Goal: Task Accomplishment & Management: Manage account settings

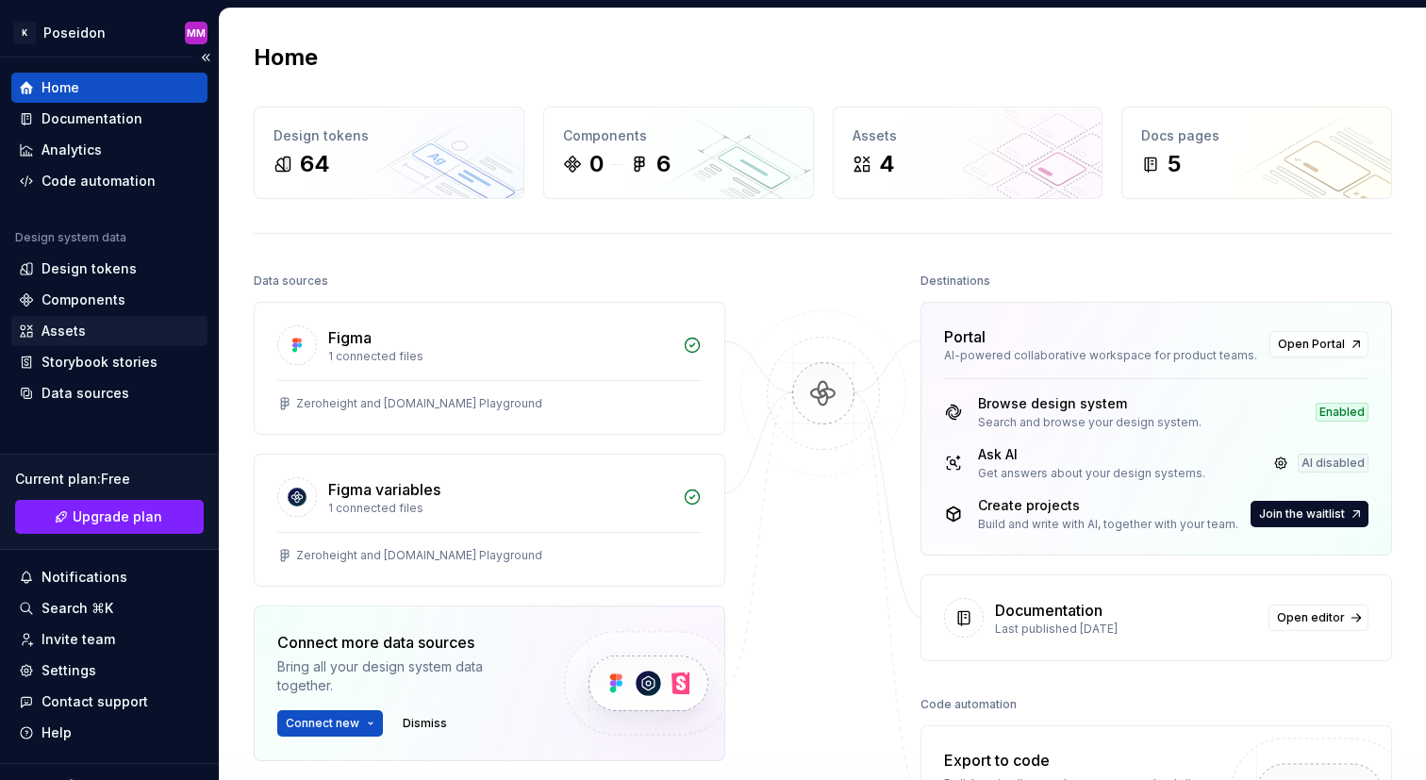
click at [174, 331] on div "Assets" at bounding box center [109, 331] width 181 height 19
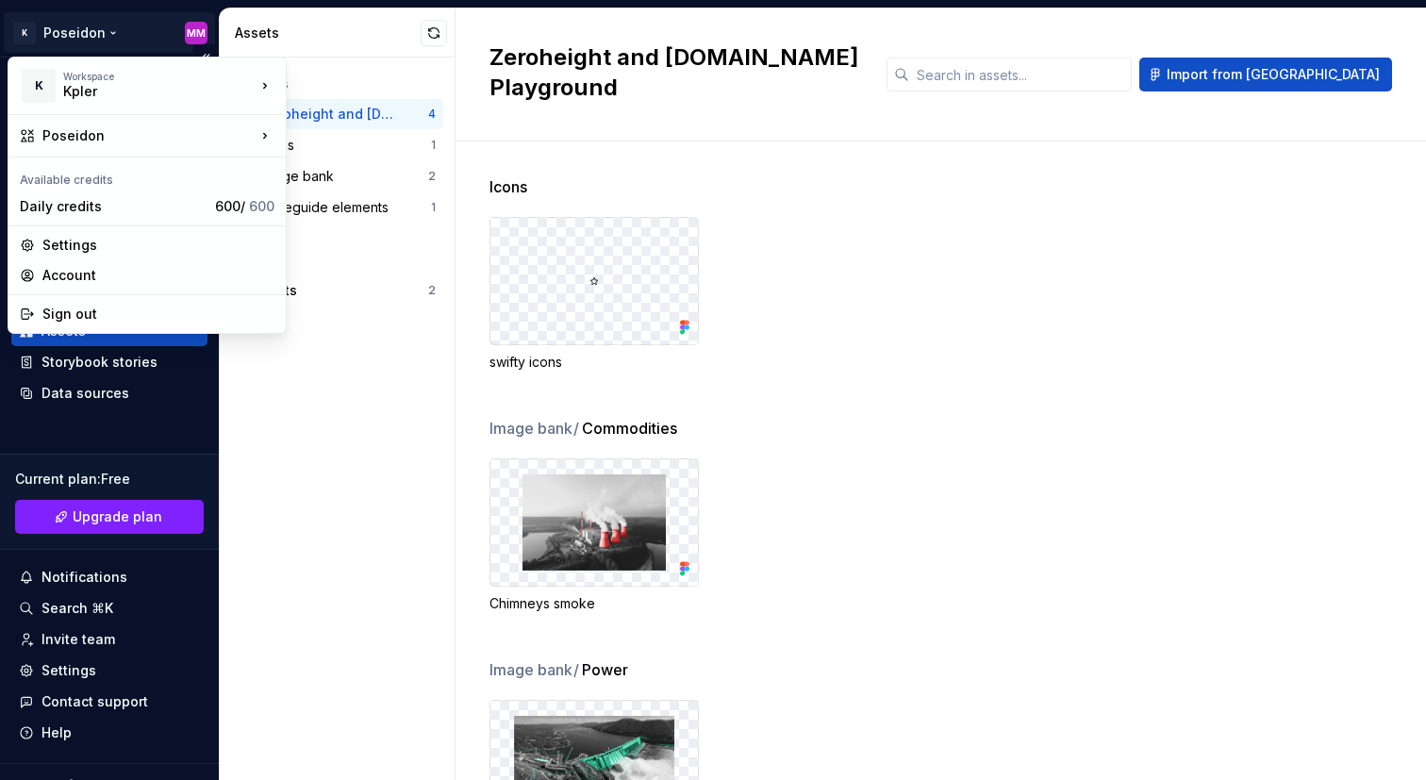
click at [109, 34] on html "K Poseidon MM Home Documentation Analytics Code automation Design system data D…" at bounding box center [713, 390] width 1426 height 780
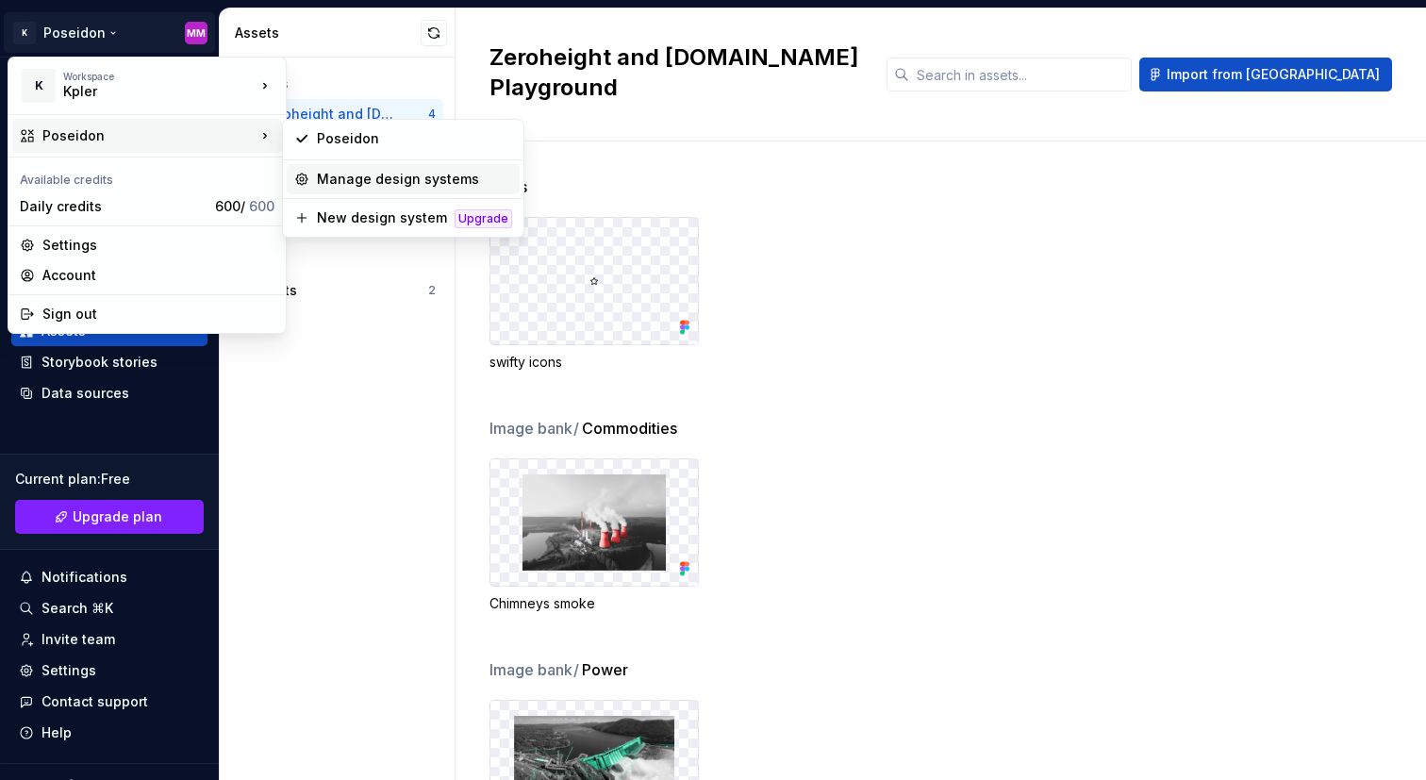
click at [378, 174] on div "Manage design systems" at bounding box center [414, 179] width 195 height 19
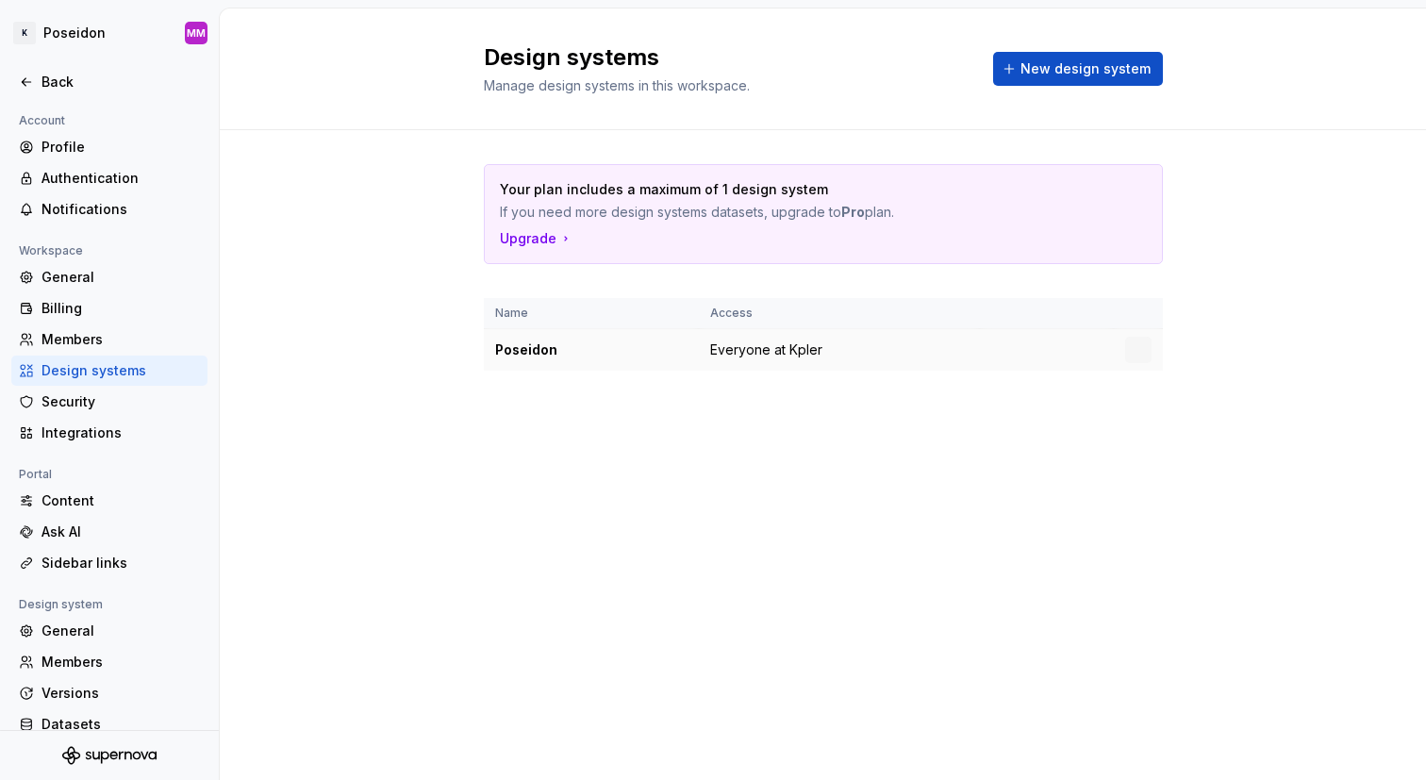
click at [749, 349] on span "Everyone at Kpler" at bounding box center [766, 350] width 112 height 19
click at [1142, 347] on html "K Poseidon MM Back Account Profile Authentication Notifications Workspace Gener…" at bounding box center [713, 390] width 1426 height 780
click at [1174, 411] on div "Design system settings" at bounding box center [1249, 417] width 179 height 19
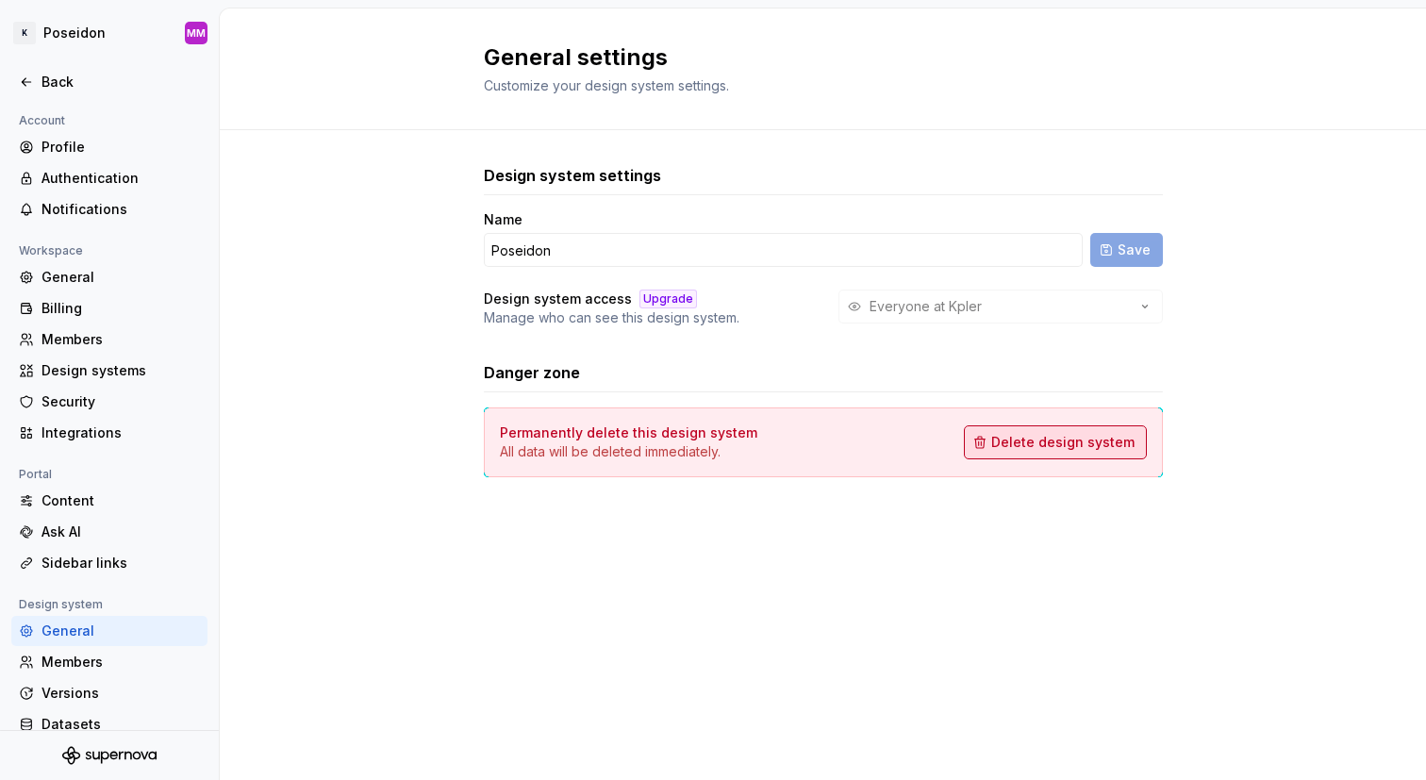
click at [1094, 442] on span "Delete design system" at bounding box center [1062, 442] width 143 height 19
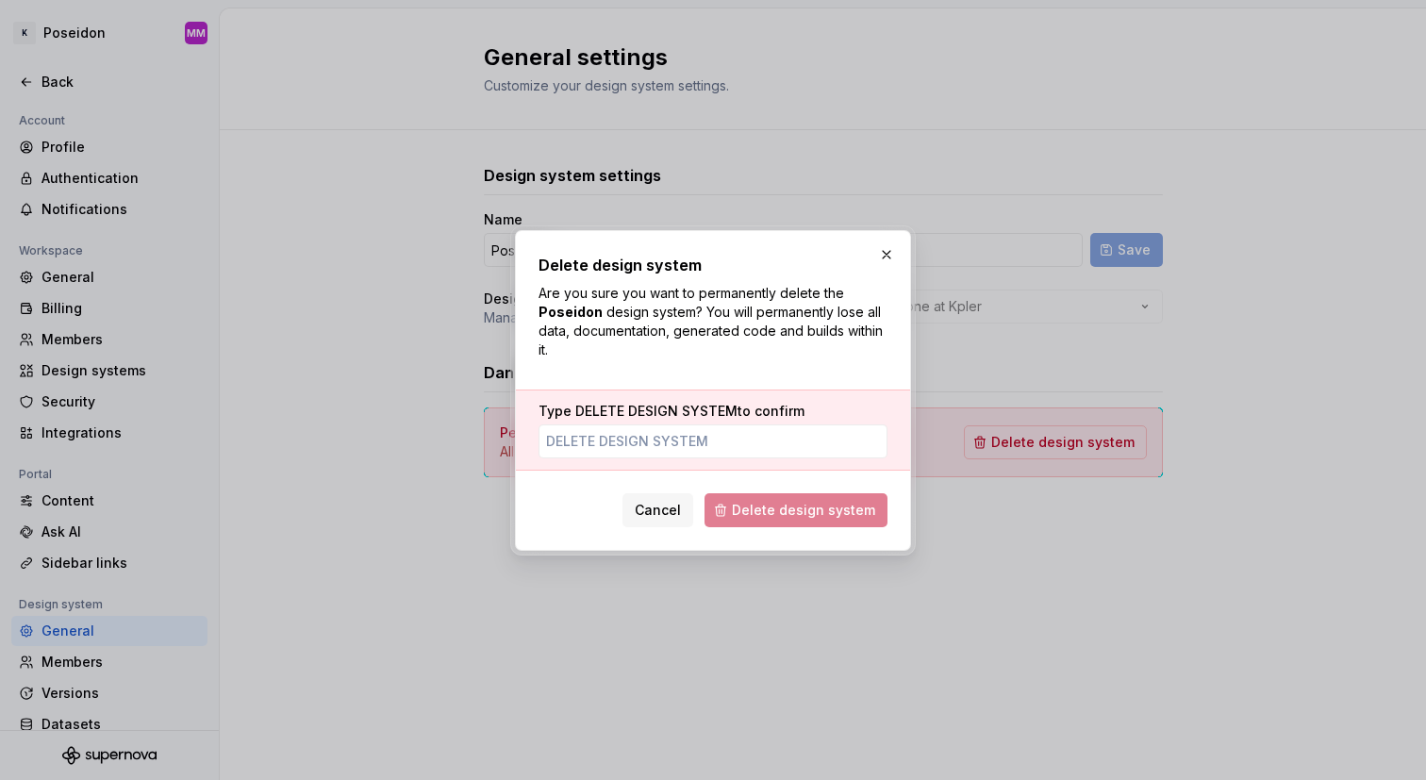
click at [580, 413] on span "DELETE DESIGN SYSTEM" at bounding box center [656, 411] width 162 height 16
click at [580, 424] on input "Type DELETE DESIGN SYSTEM to confirm" at bounding box center [713, 441] width 349 height 34
click at [601, 445] on input "Type DELETE DESIGN SYSTEM to confirm" at bounding box center [713, 441] width 349 height 34
paste input "[URL][DOMAIN_NAME]"
type input "[URL][DOMAIN_NAME]"
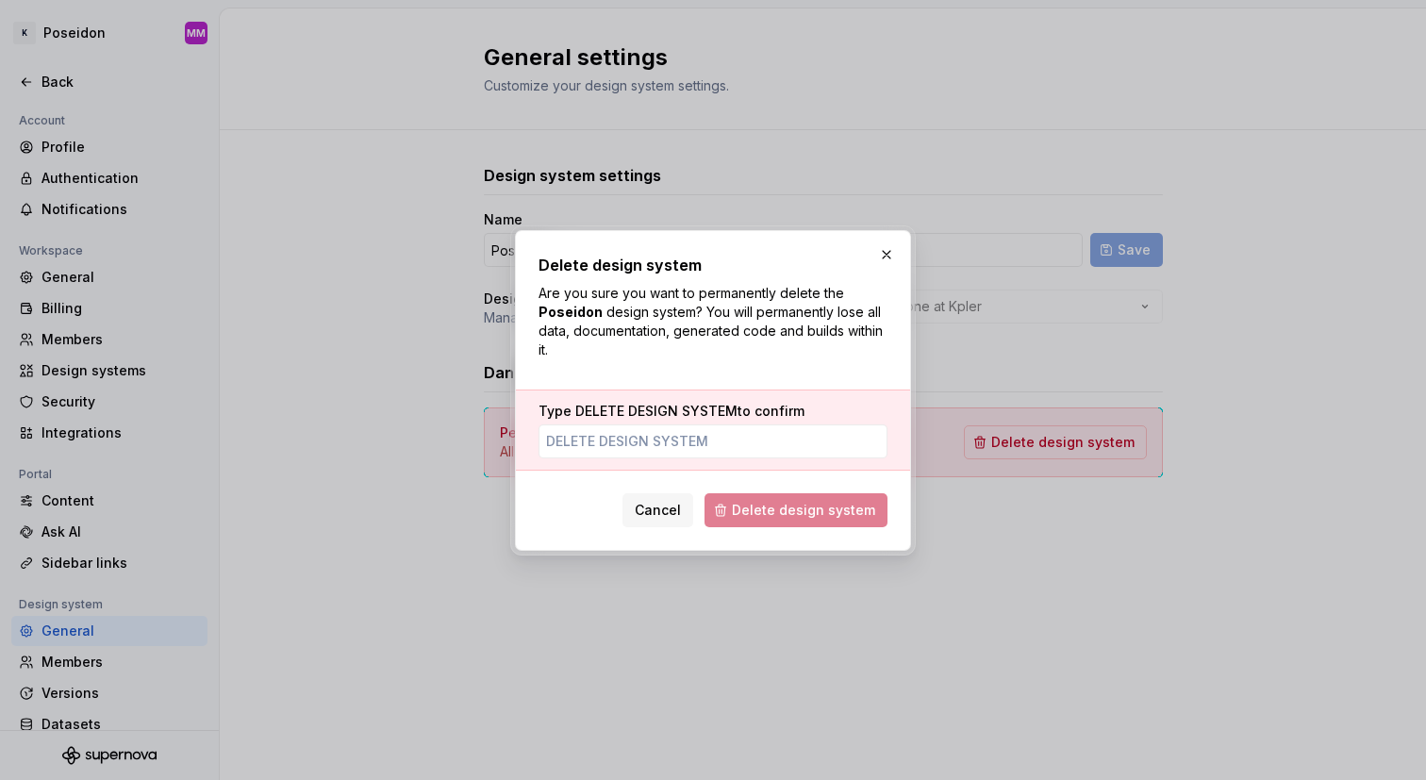
click at [583, 409] on span "DELETE DESIGN SYSTEM" at bounding box center [656, 411] width 162 height 16
click at [583, 424] on input "Type DELETE DESIGN SYSTEM to confirm" at bounding box center [713, 441] width 349 height 34
drag, startPoint x: 574, startPoint y: 409, endPoint x: 732, endPoint y: 408, distance: 158.5
click at [732, 408] on span "DELETE DESIGN SYSTEM" at bounding box center [656, 411] width 162 height 16
copy span "DELETE DESIGN SYSTEM"
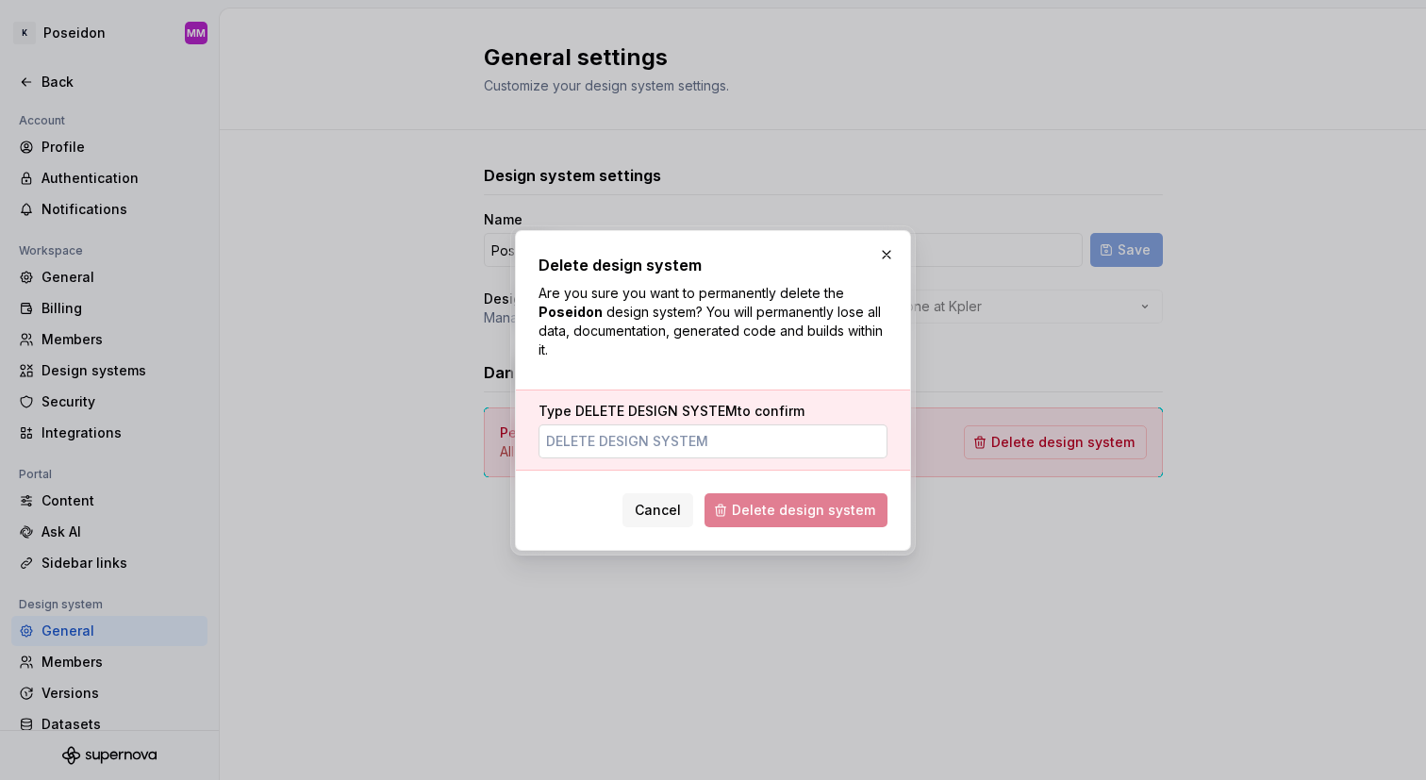
click at [697, 437] on input "Type DELETE DESIGN SYSTEM to confirm" at bounding box center [713, 441] width 349 height 34
paste input "DELETE DESIGN SYSTEM"
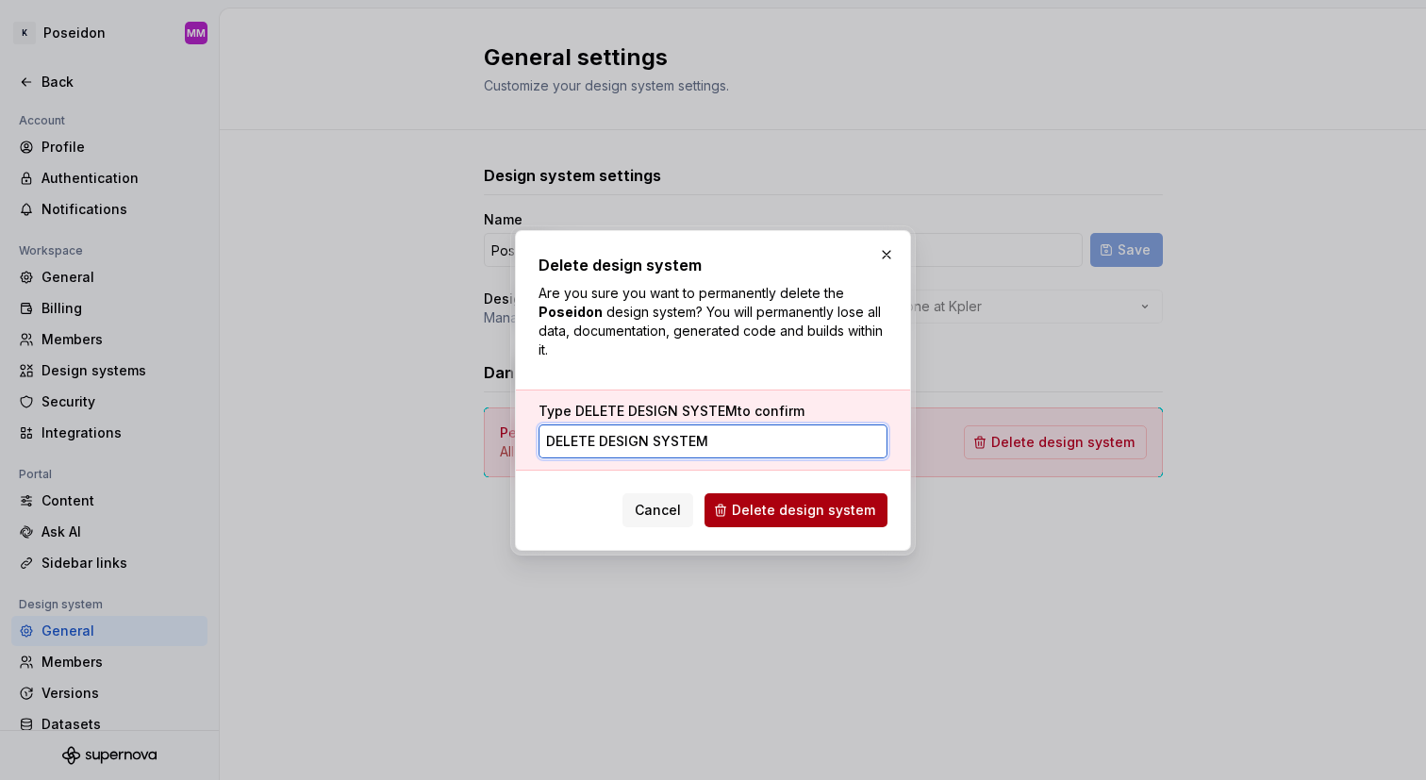
type input "DELETE DESIGN SYSTEM"
click at [780, 505] on span "Delete design system" at bounding box center [803, 510] width 143 height 19
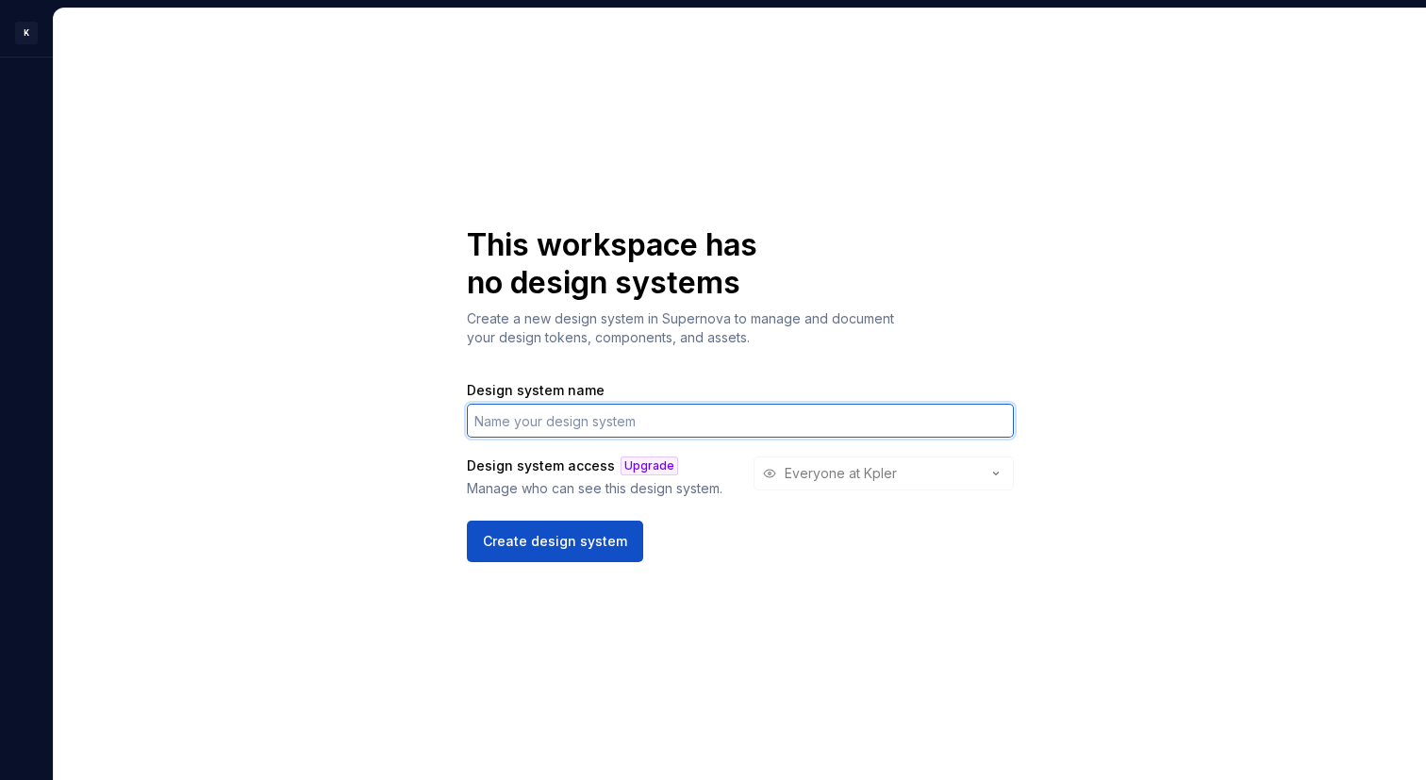
click at [671, 421] on input "Design system name" at bounding box center [740, 421] width 547 height 34
type input "Atlas"
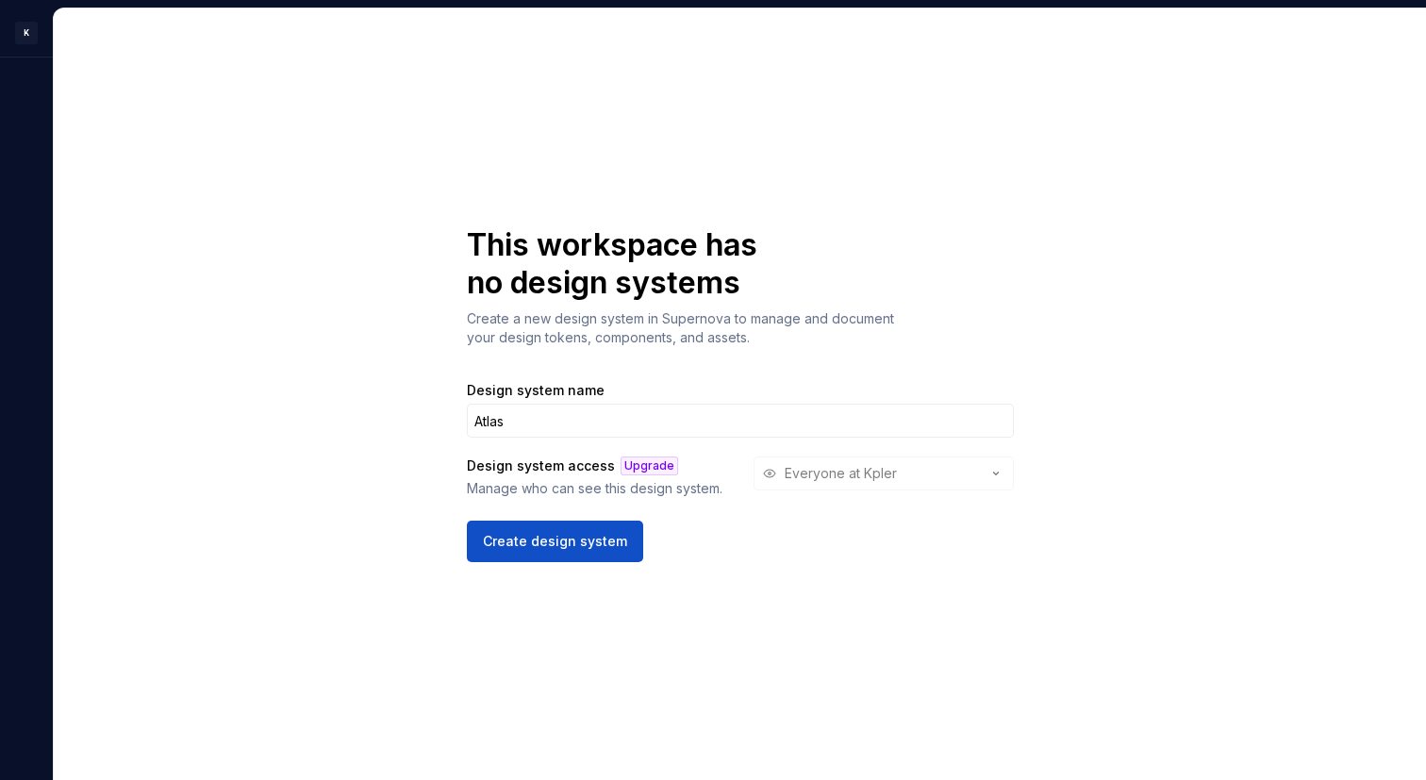
click at [858, 475] on div "Design system access Upgrade Manage who can see this design system. Everyone at…" at bounding box center [740, 478] width 547 height 42
click at [549, 534] on span "Create design system" at bounding box center [555, 541] width 144 height 19
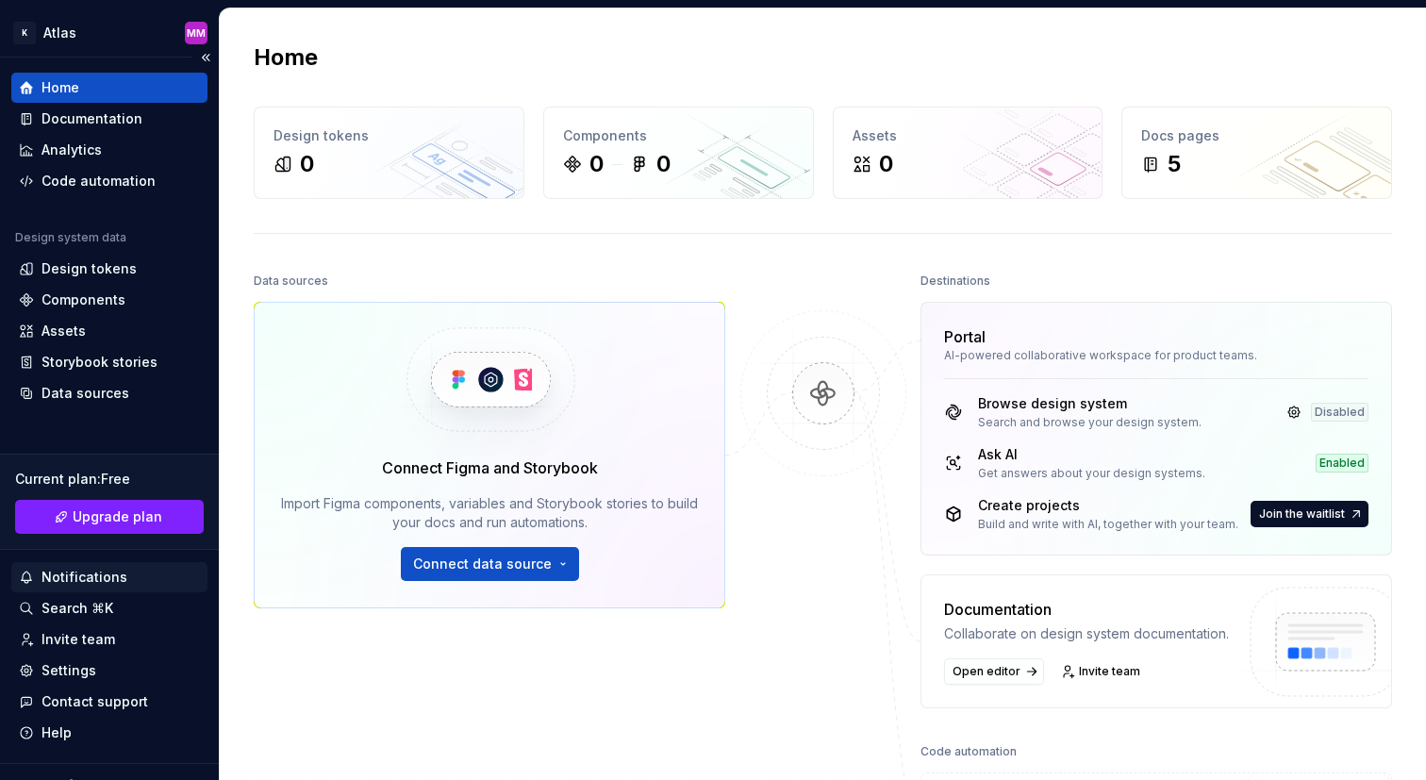
scroll to position [33, 0]
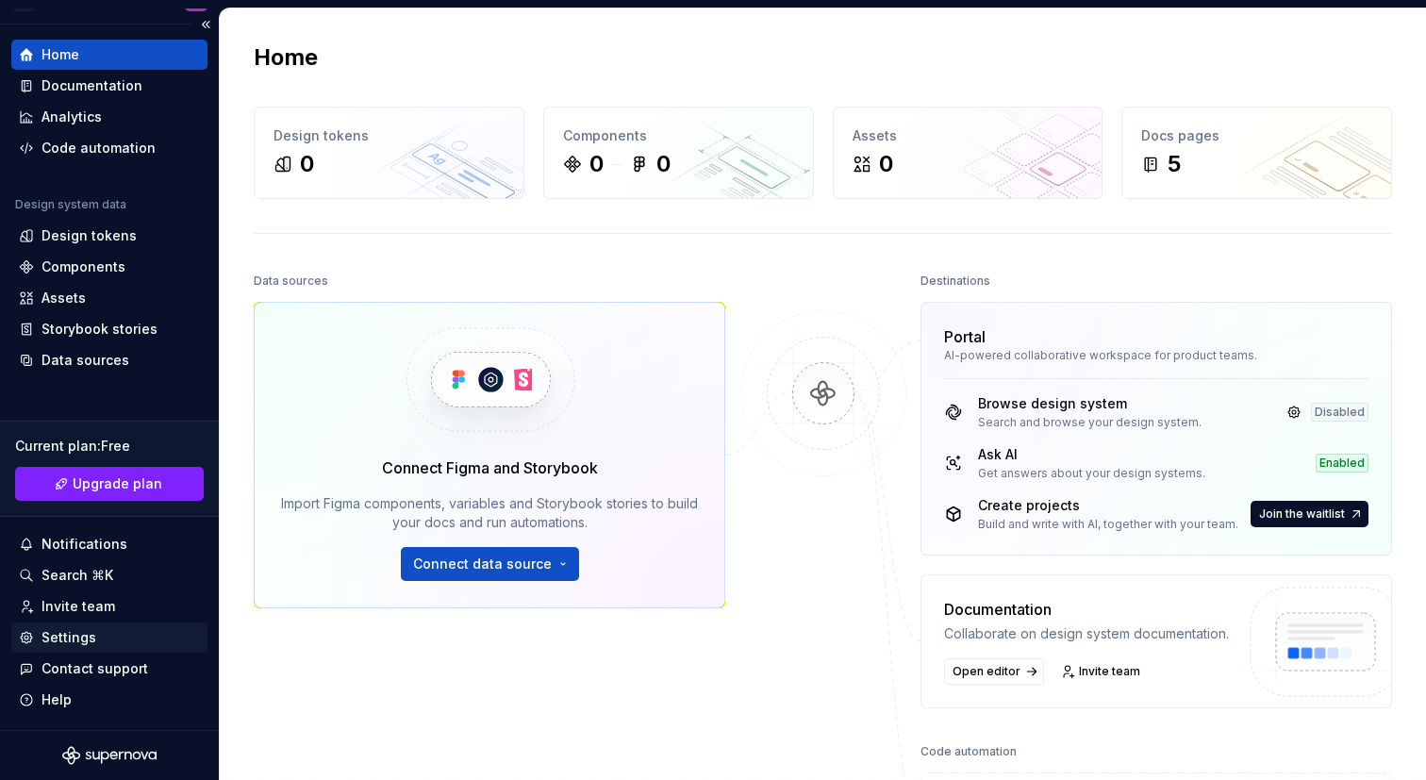
click at [97, 631] on div "Settings" at bounding box center [109, 637] width 181 height 19
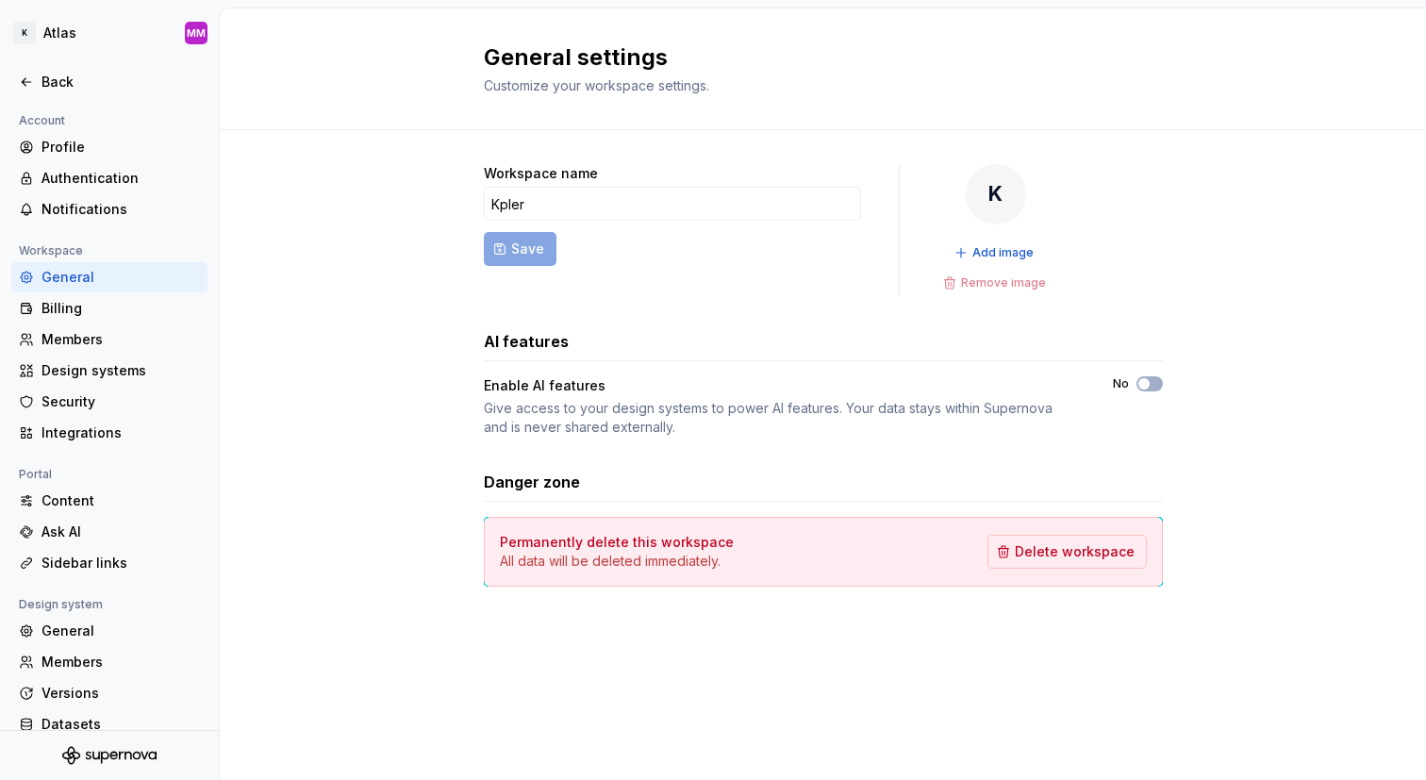
click at [843, 408] on div "Give access to your design systems to power AI features. Your data stays within…" at bounding box center [781, 418] width 595 height 38
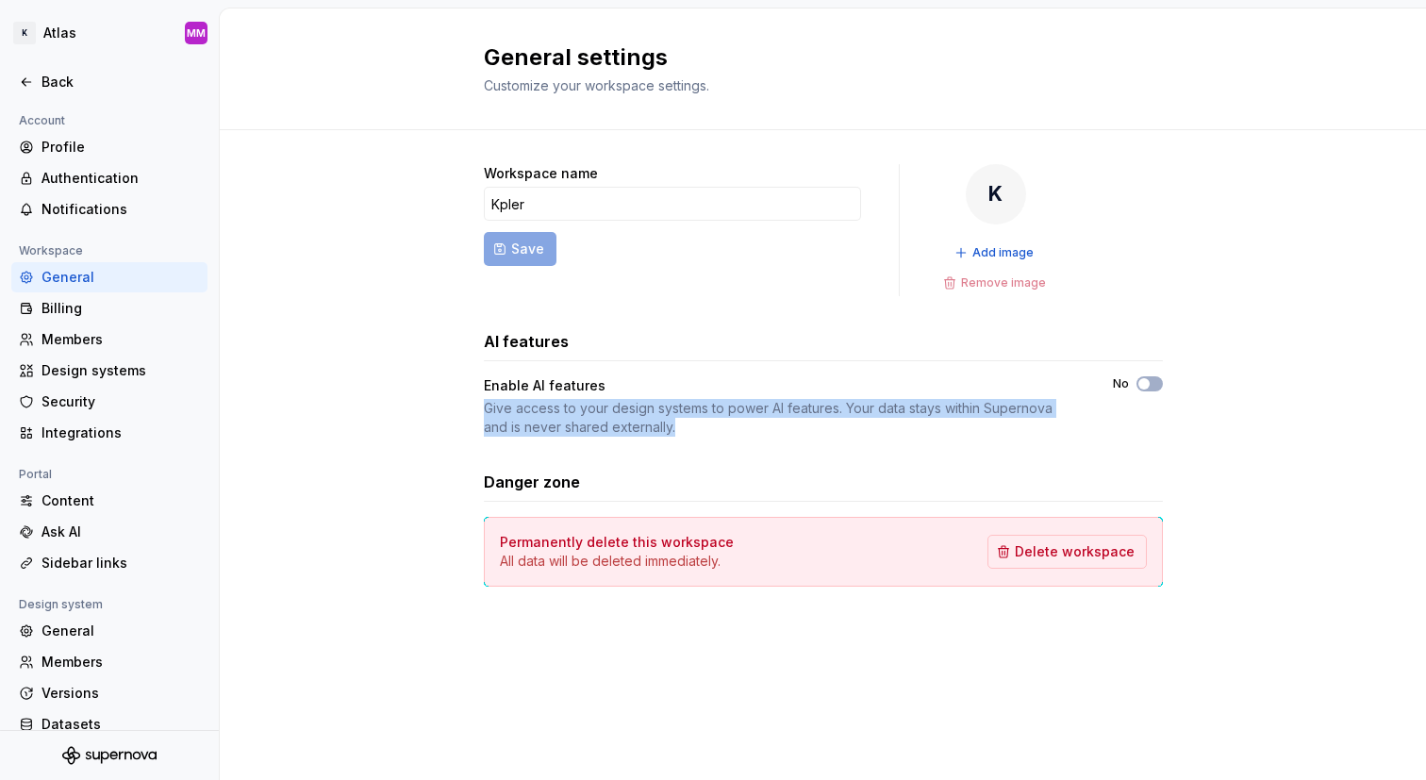
click at [843, 408] on div "Give access to your design systems to power AI features. Your data stays within…" at bounding box center [781, 418] width 595 height 38
click at [850, 408] on div "Give access to your design systems to power AI features. Your data stays within…" at bounding box center [781, 418] width 595 height 38
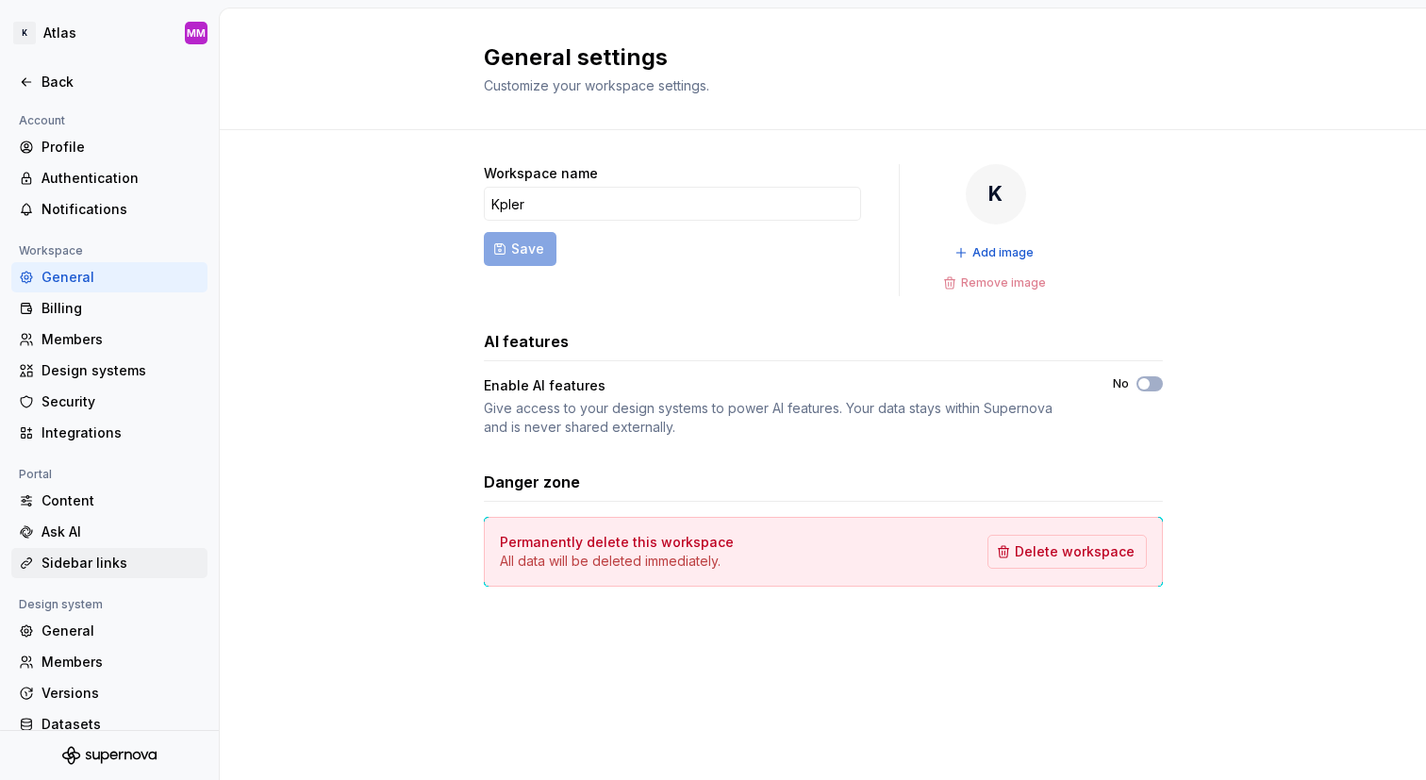
scroll to position [51, 0]
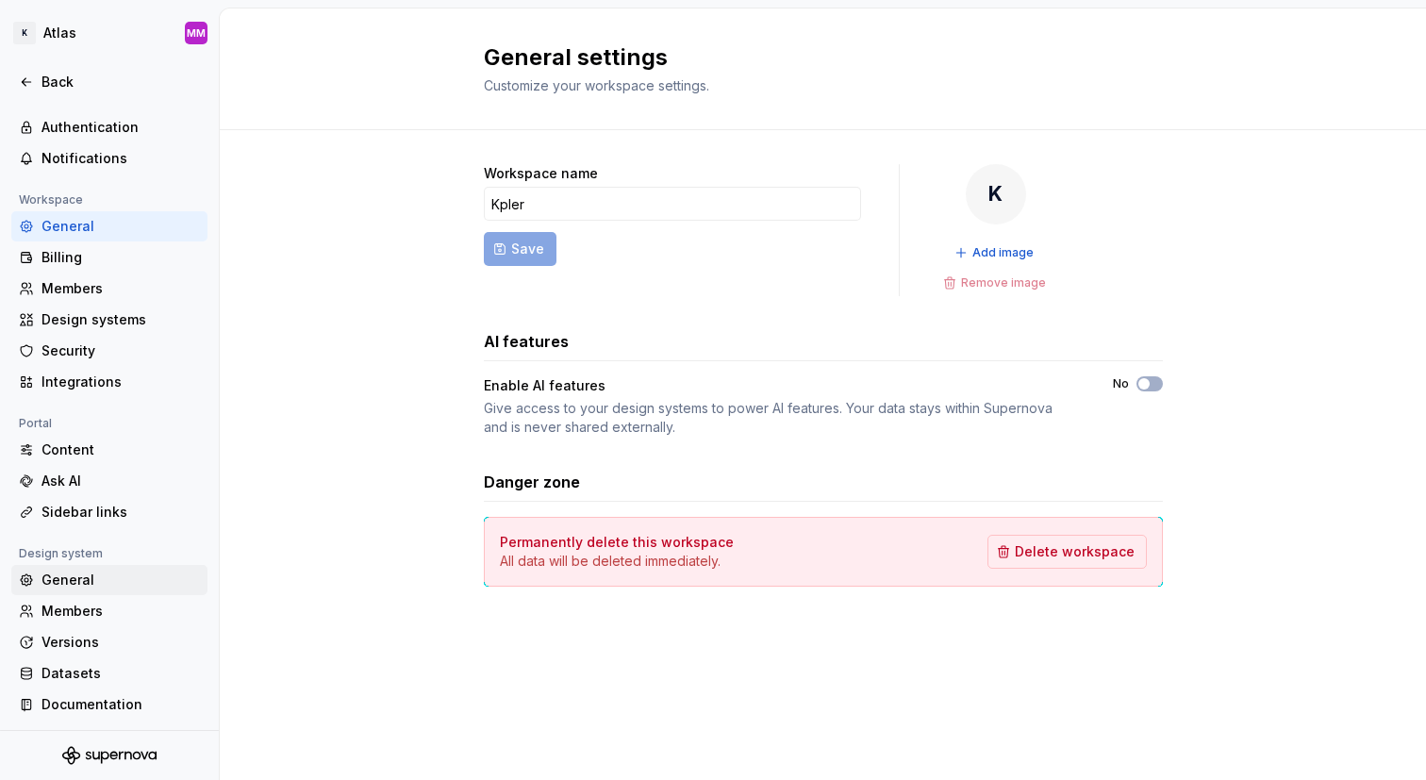
click at [119, 579] on div "General" at bounding box center [121, 580] width 158 height 19
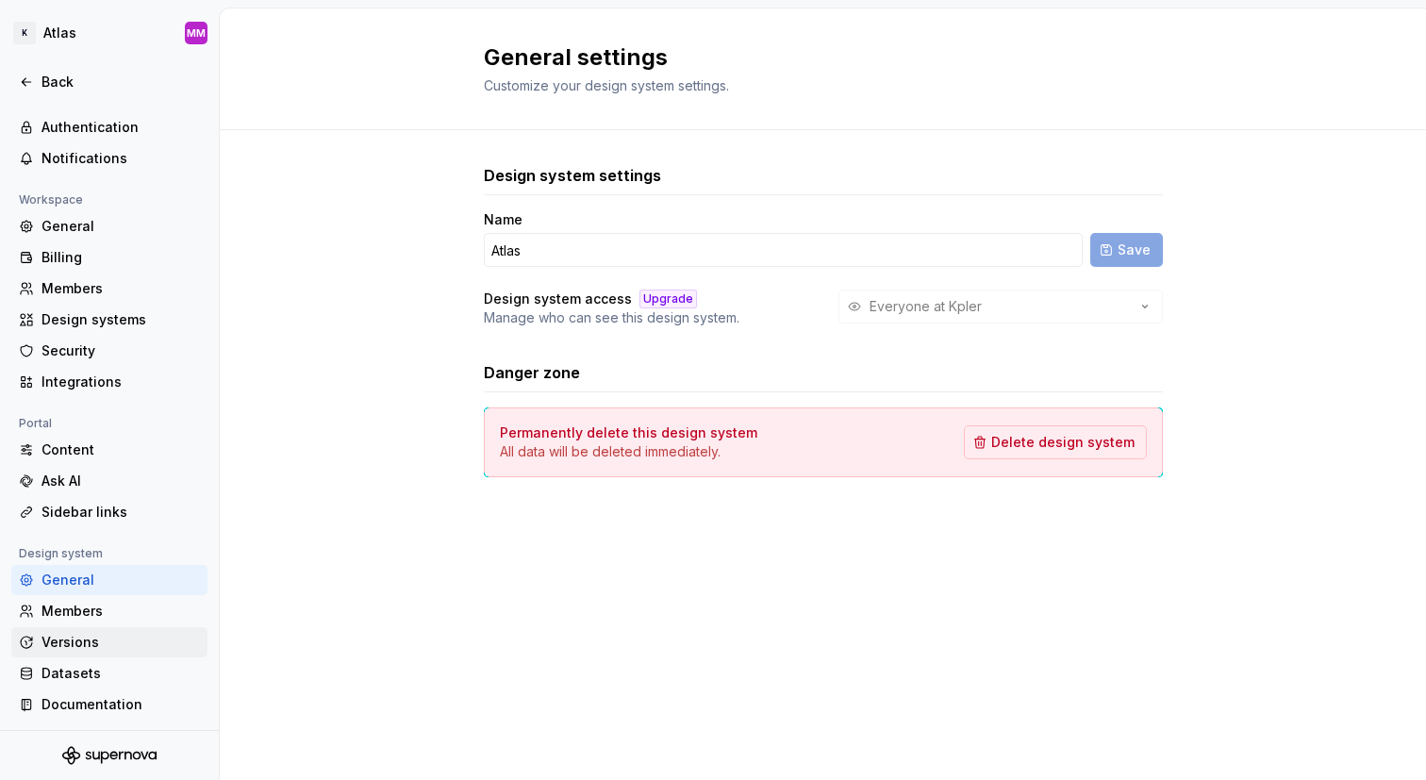
click at [117, 639] on div "Versions" at bounding box center [121, 642] width 158 height 19
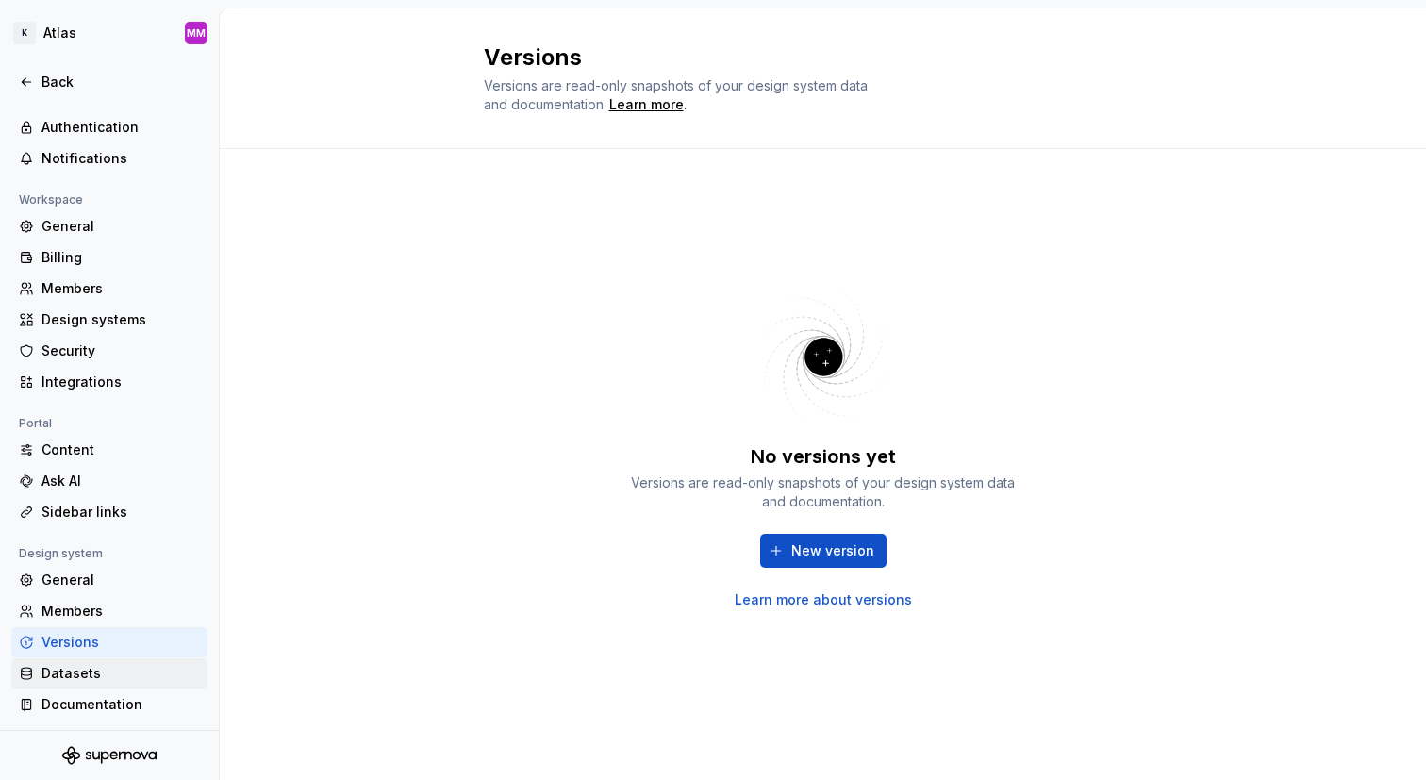
click at [121, 676] on div "Datasets" at bounding box center [121, 673] width 158 height 19
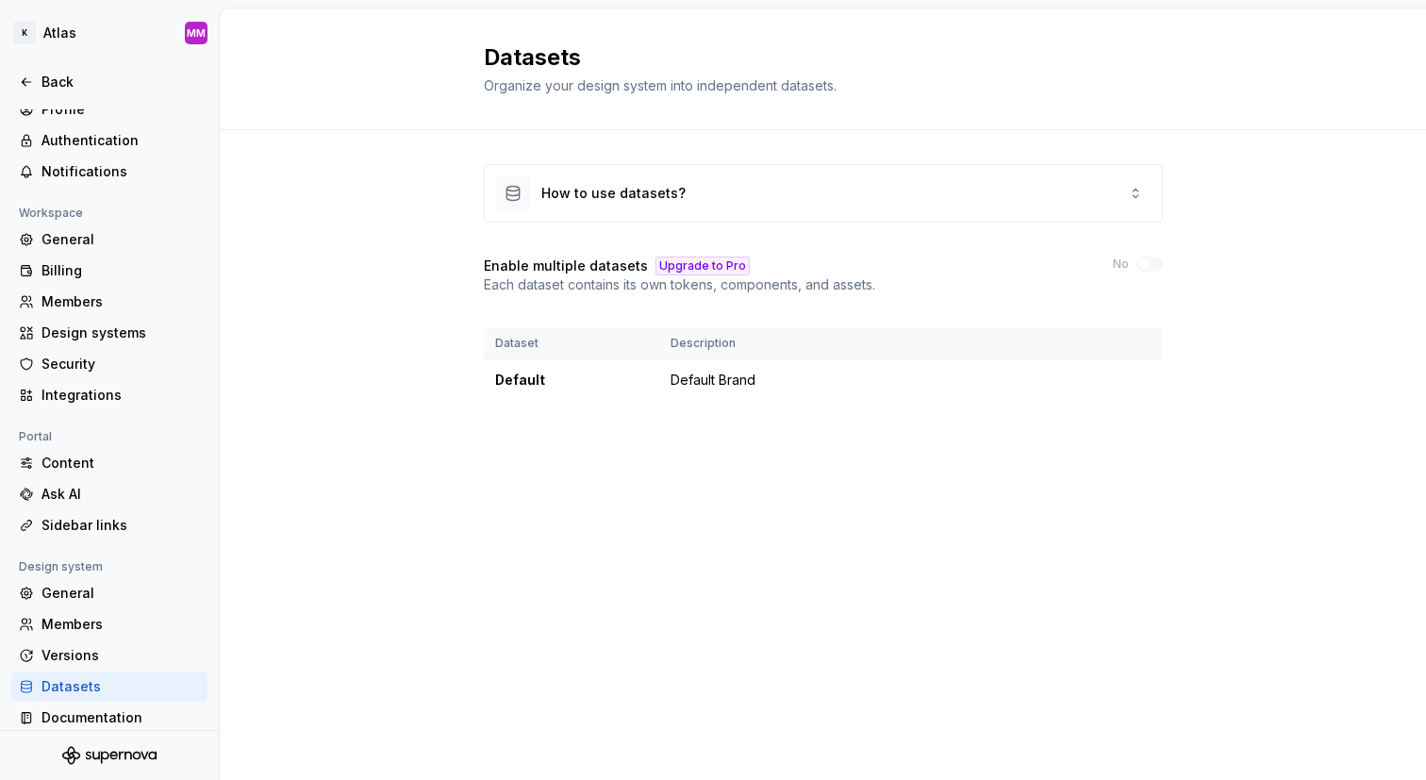
scroll to position [51, 0]
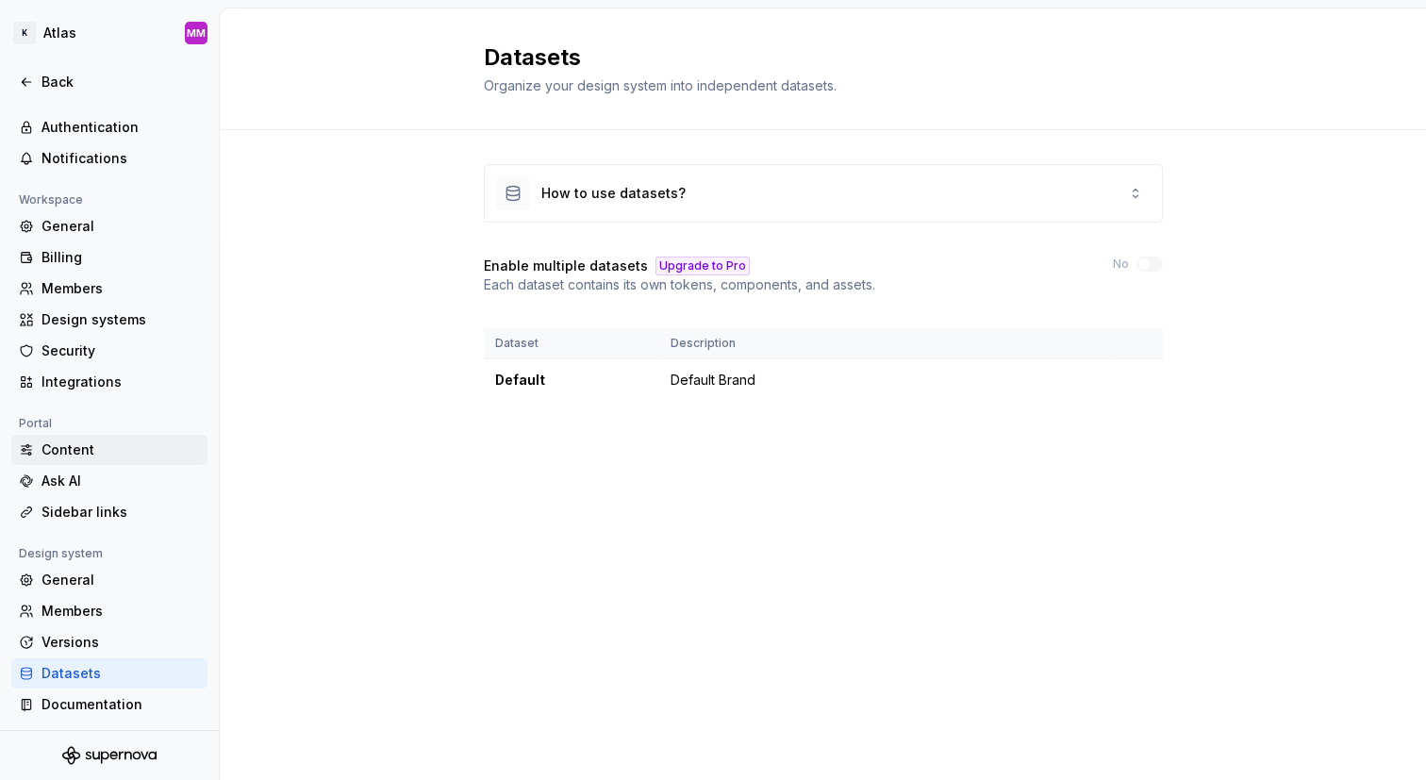
click at [141, 452] on div "Content" at bounding box center [121, 450] width 158 height 19
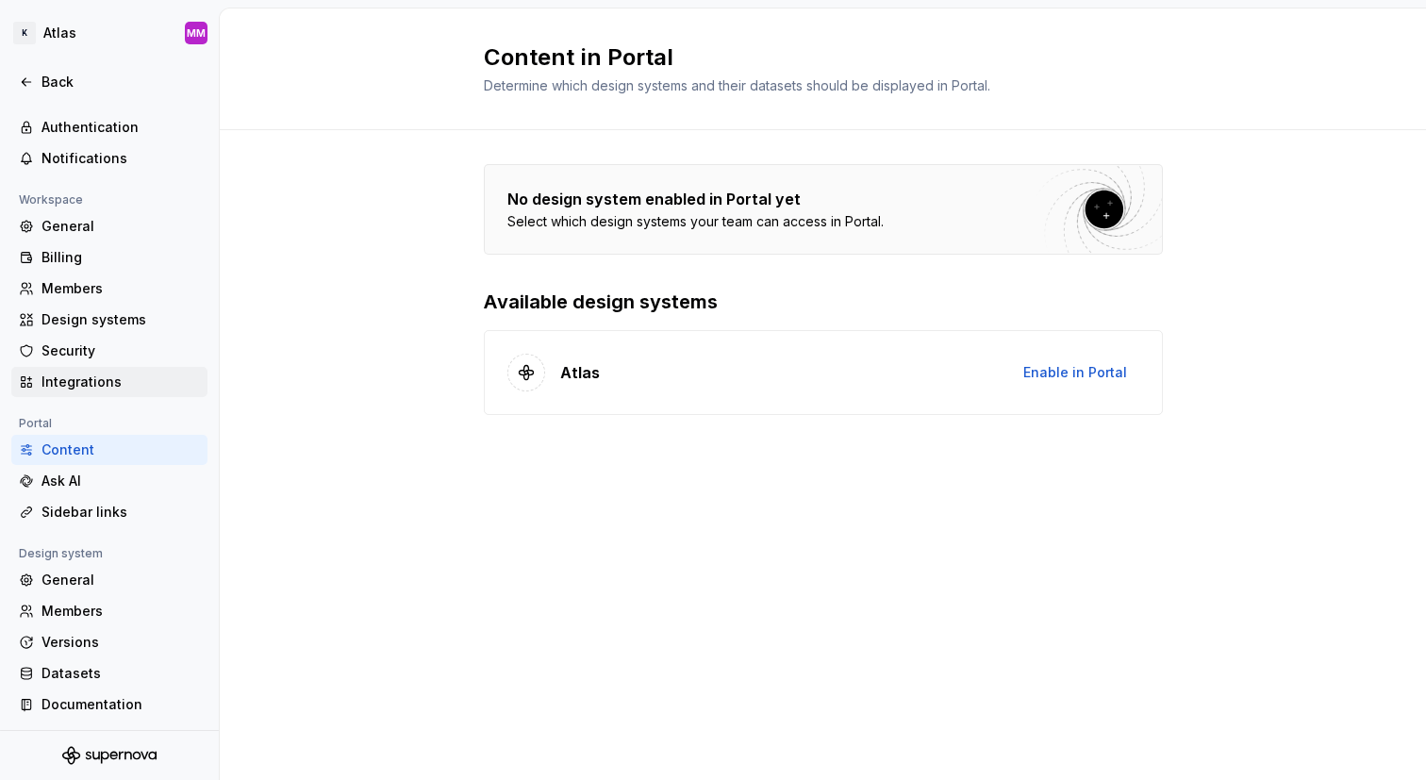
click at [139, 385] on div "Integrations" at bounding box center [121, 382] width 158 height 19
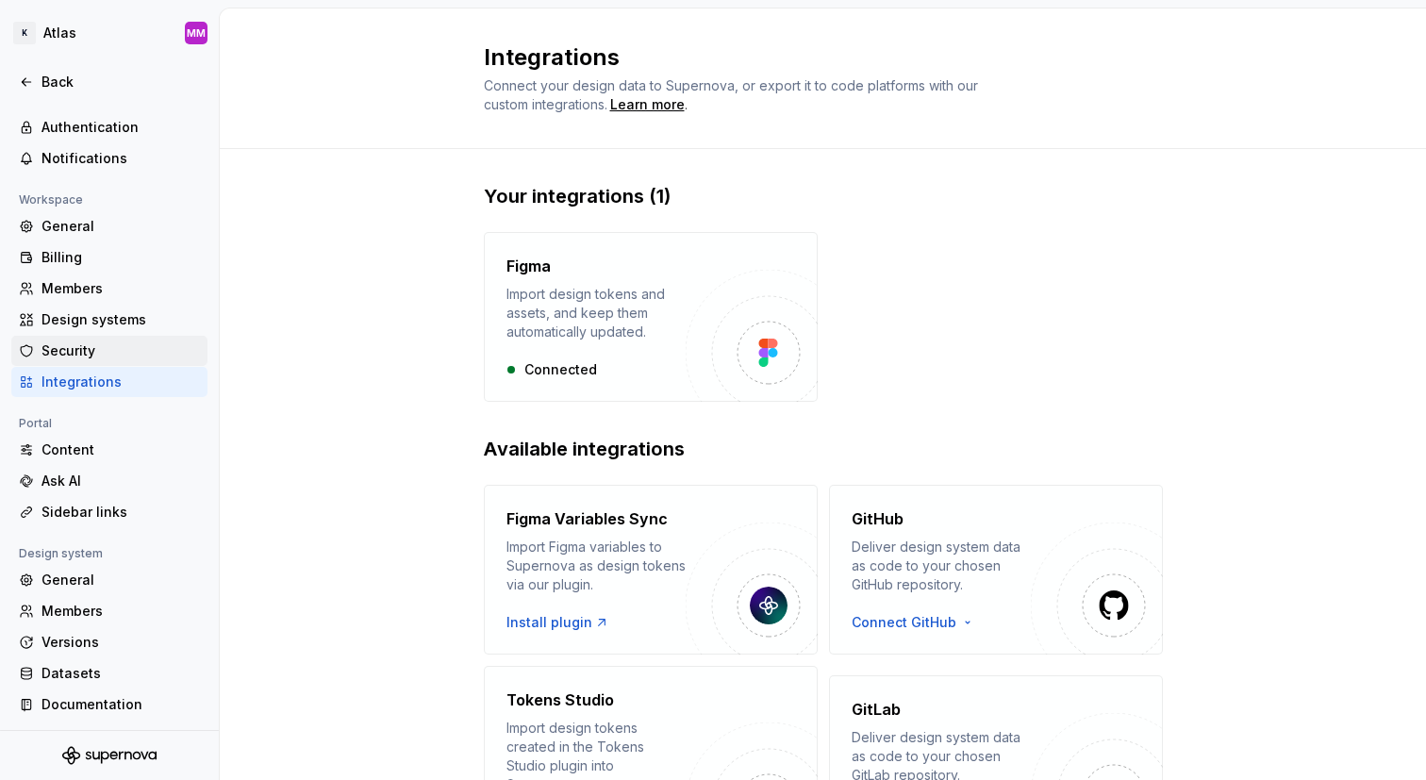
click at [91, 349] on div "Security" at bounding box center [121, 350] width 158 height 19
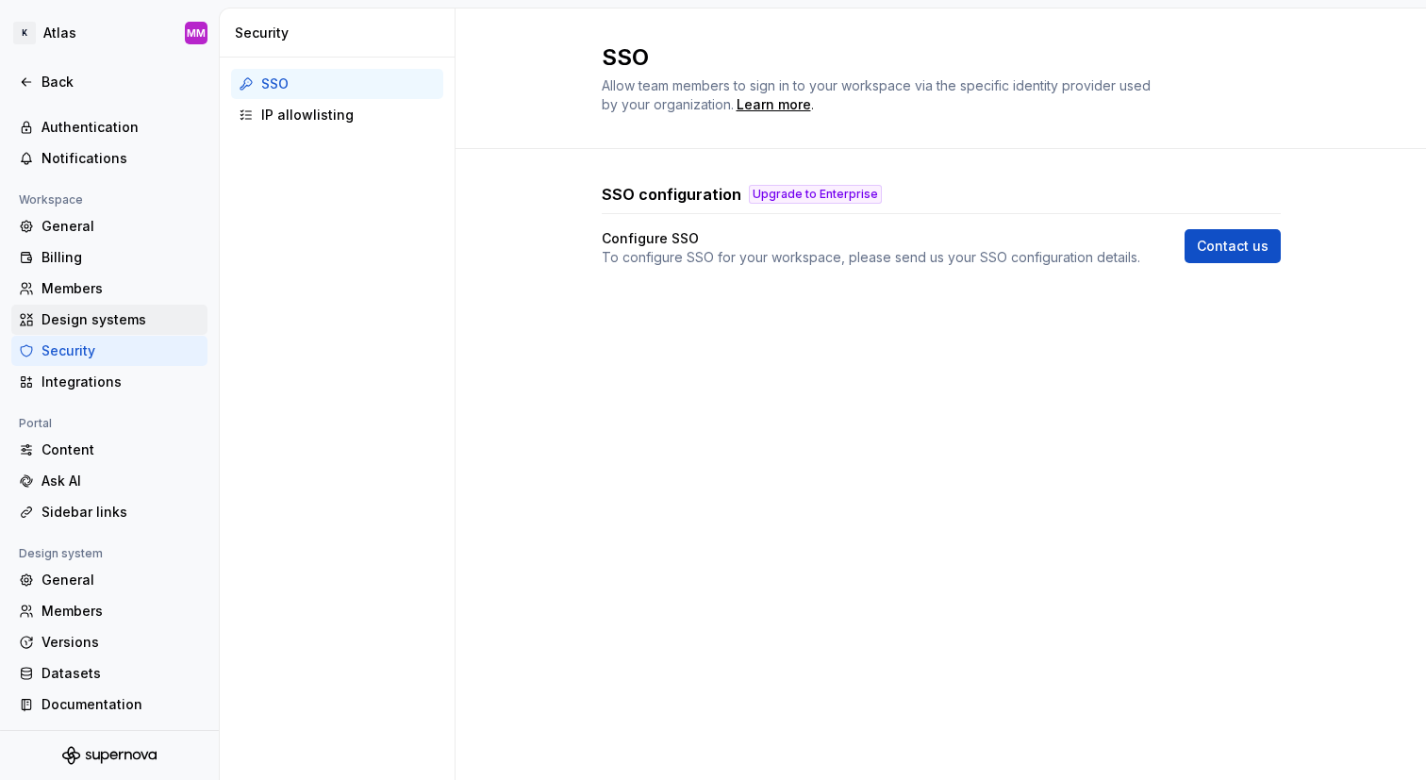
click at [131, 314] on div "Design systems" at bounding box center [121, 319] width 158 height 19
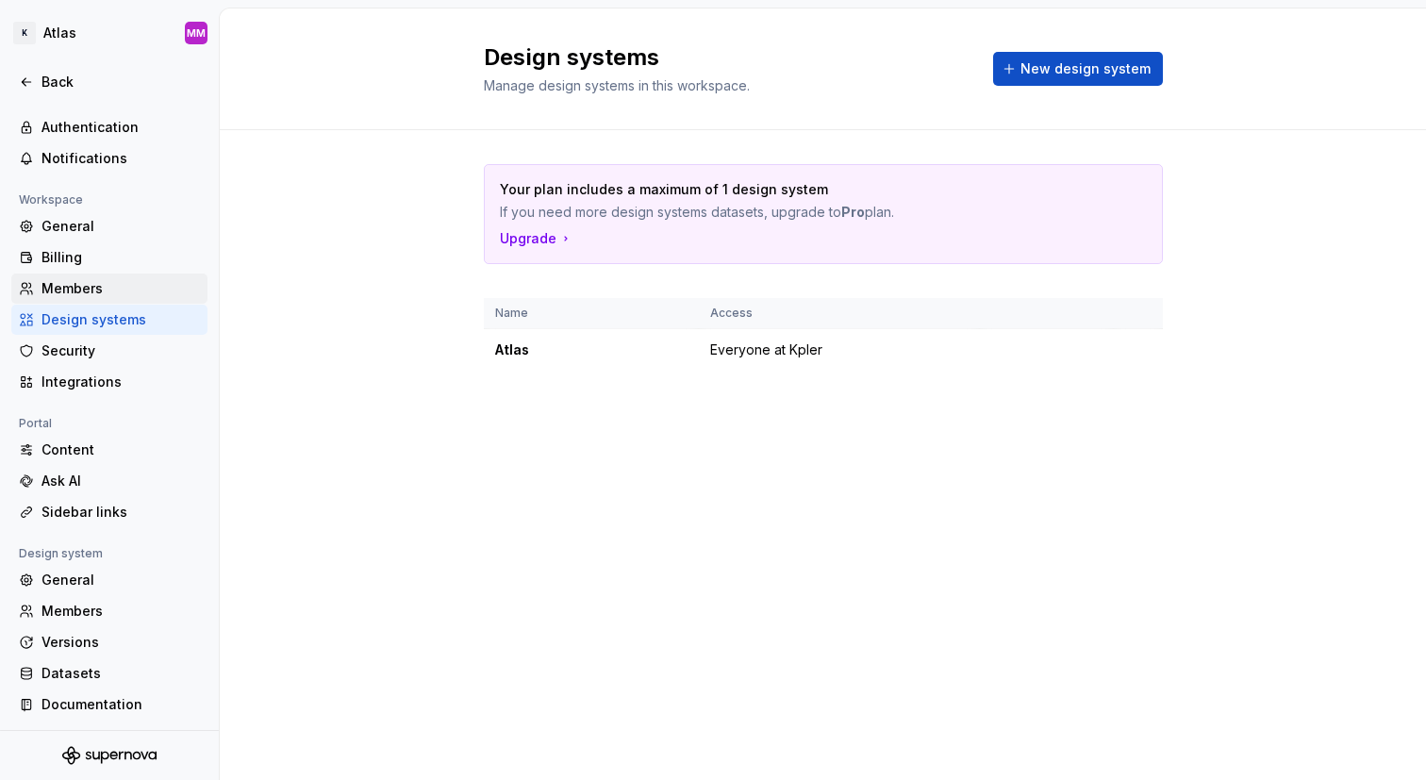
click at [125, 289] on div "Members" at bounding box center [121, 288] width 158 height 19
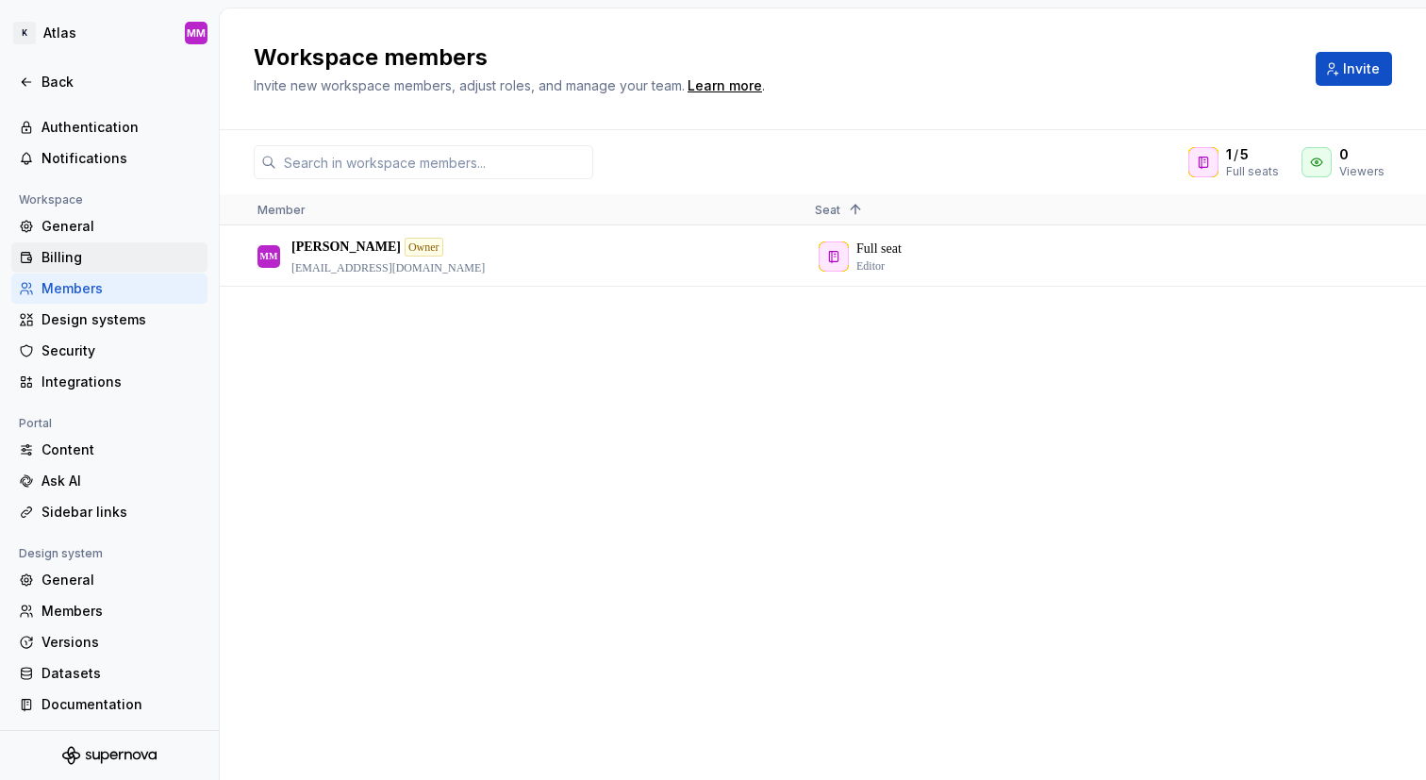
click at [126, 258] on div "Billing" at bounding box center [121, 257] width 158 height 19
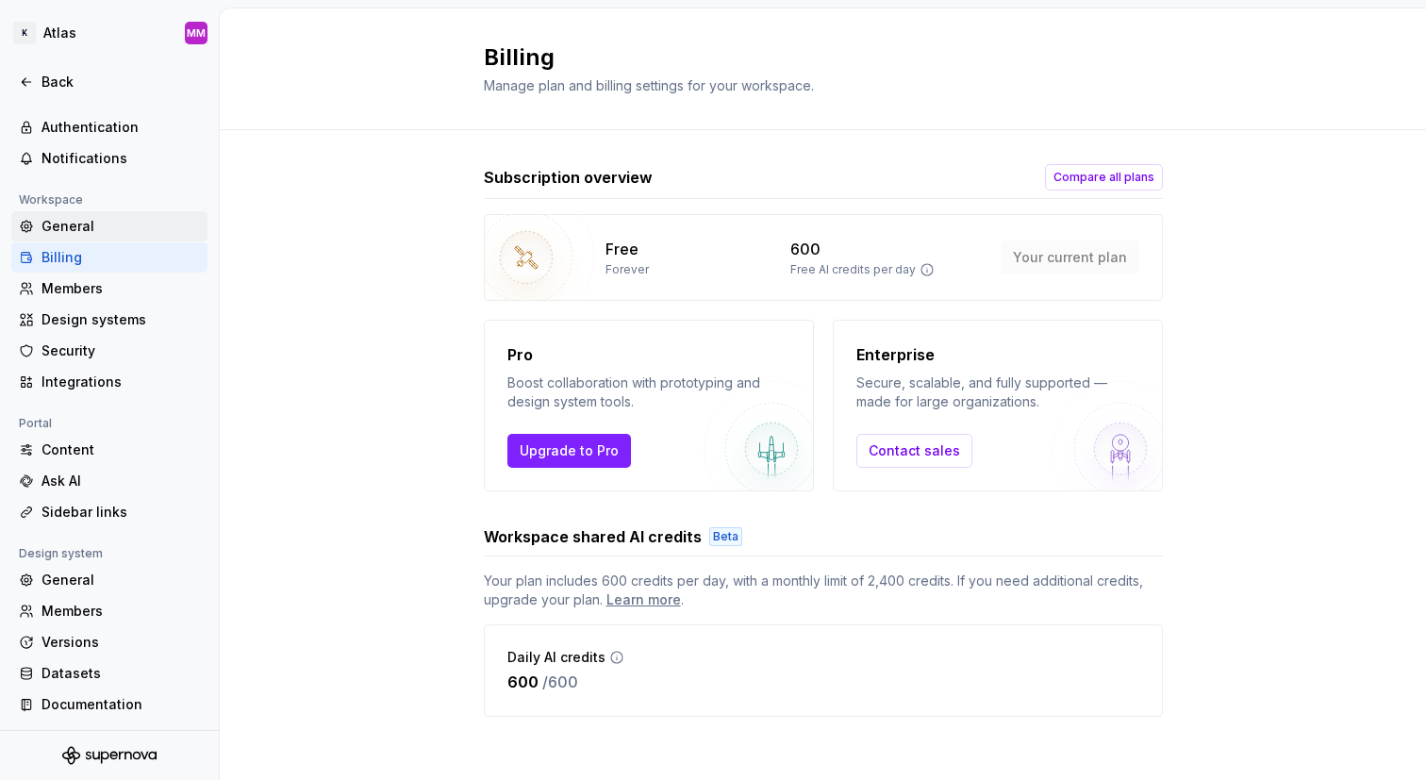
click at [149, 220] on div "General" at bounding box center [121, 226] width 158 height 19
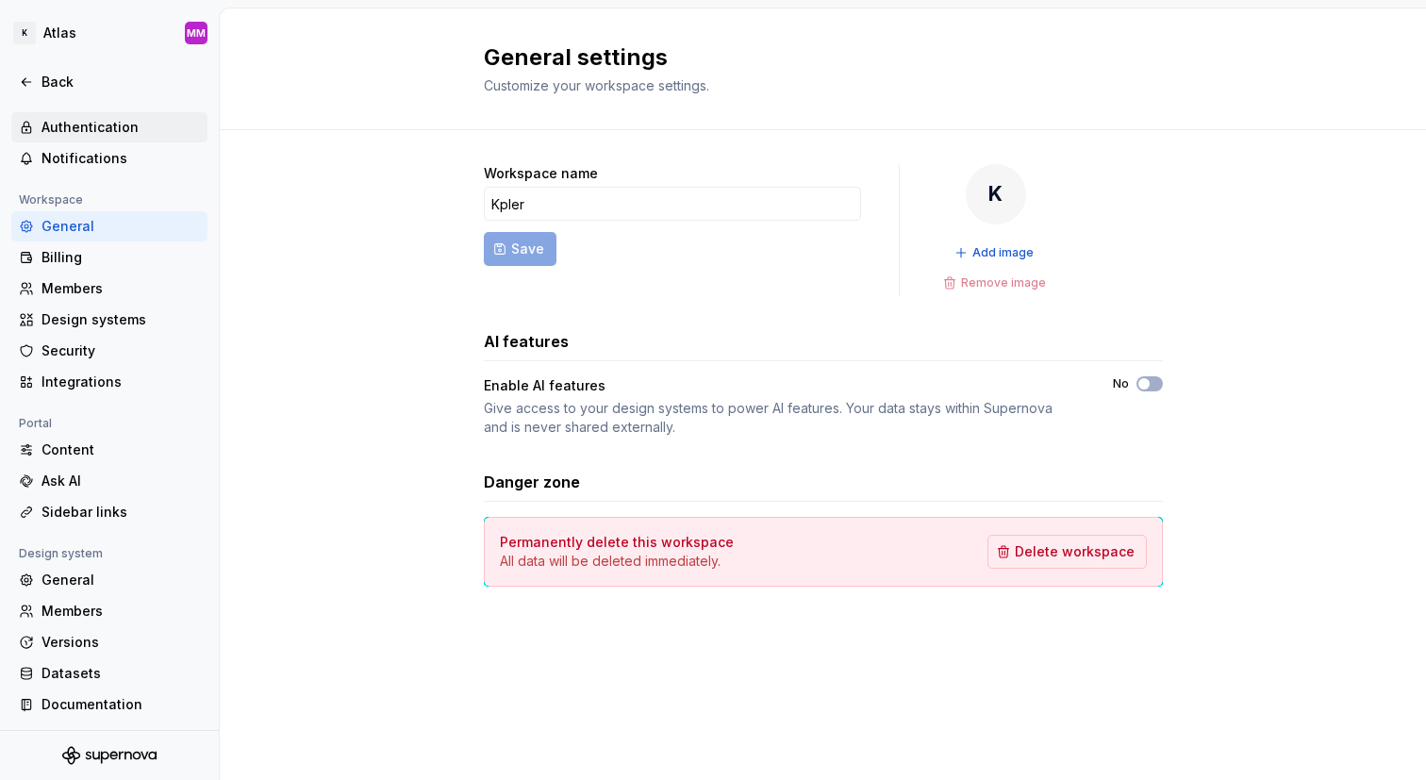
click at [136, 126] on div "Authentication" at bounding box center [121, 127] width 158 height 19
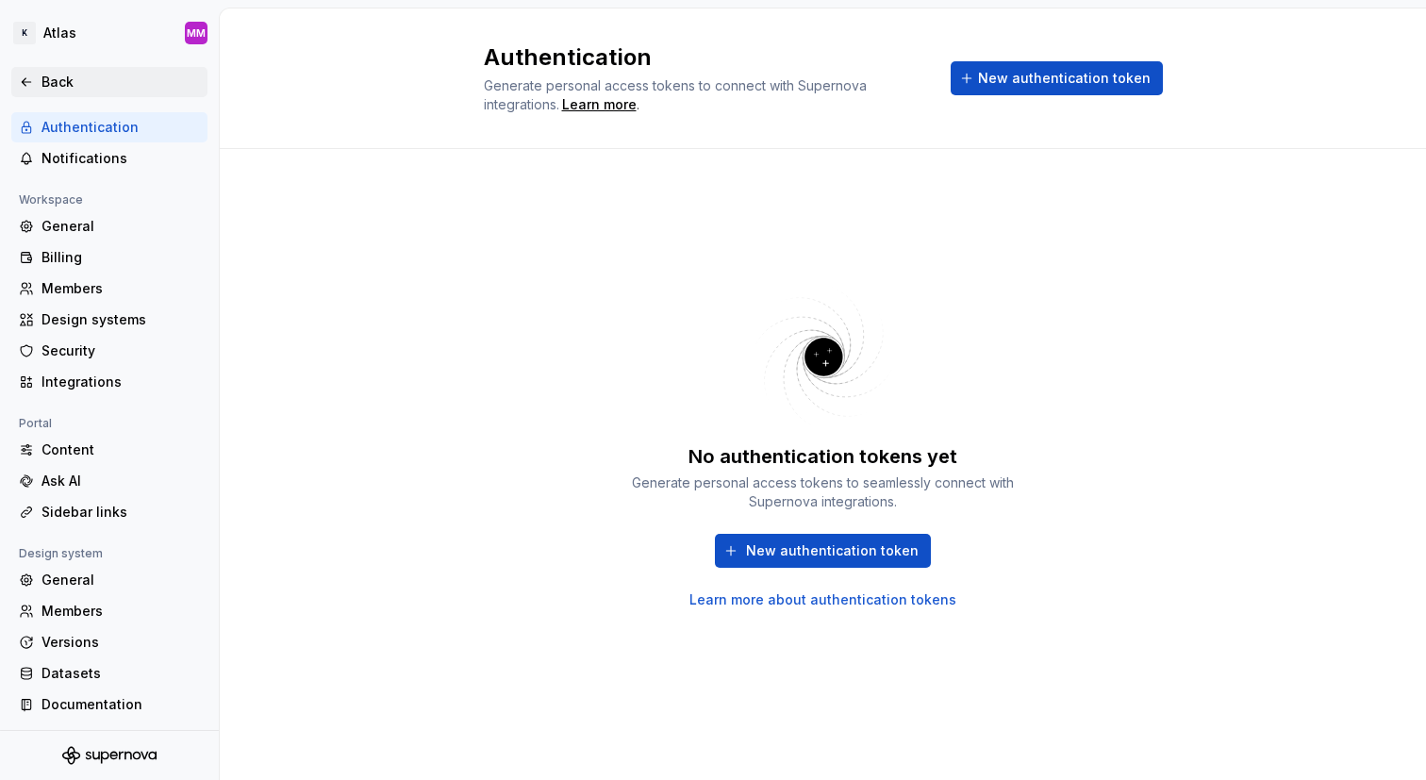
click at [63, 83] on div "Back" at bounding box center [121, 82] width 158 height 19
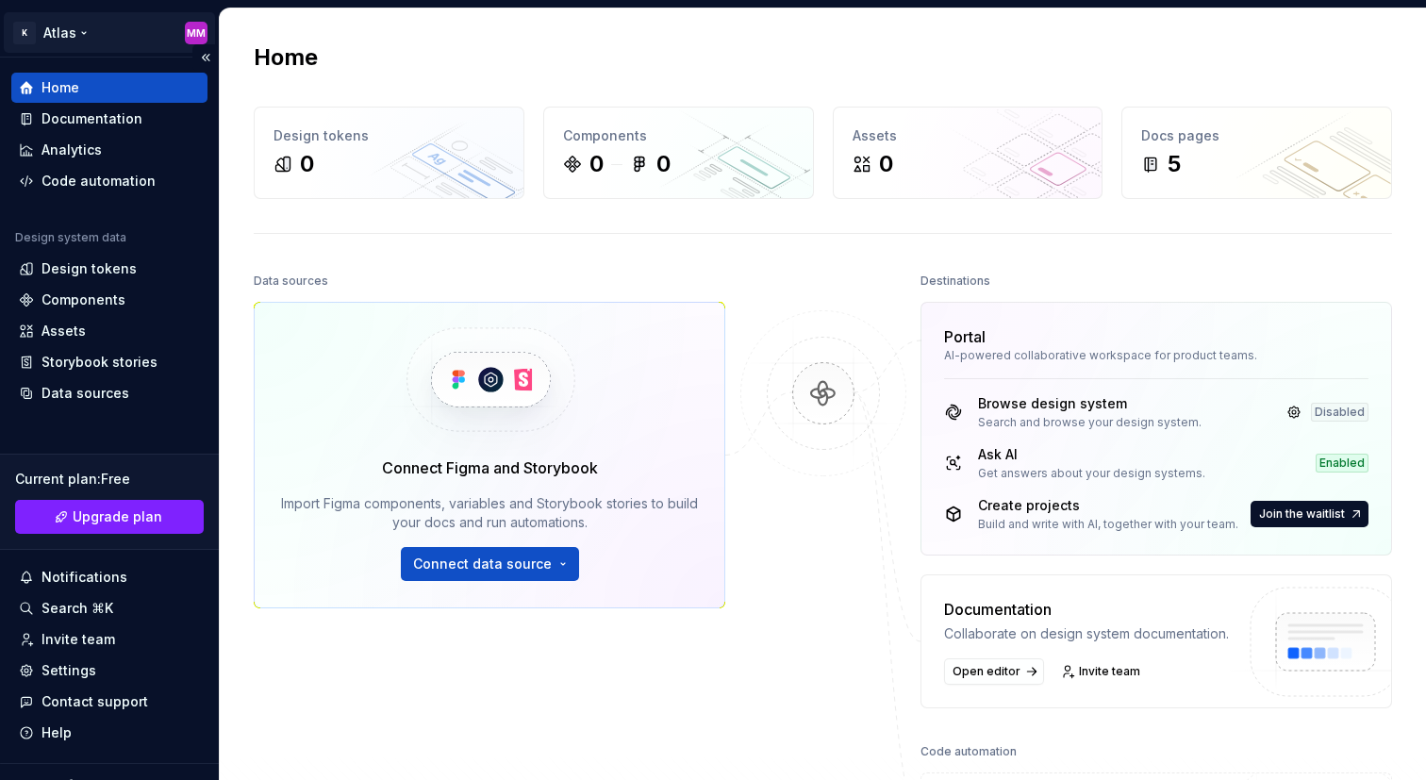
click at [80, 40] on html "K Atlas MM Home Documentation Analytics Code automation Design system data Desi…" at bounding box center [713, 390] width 1426 height 780
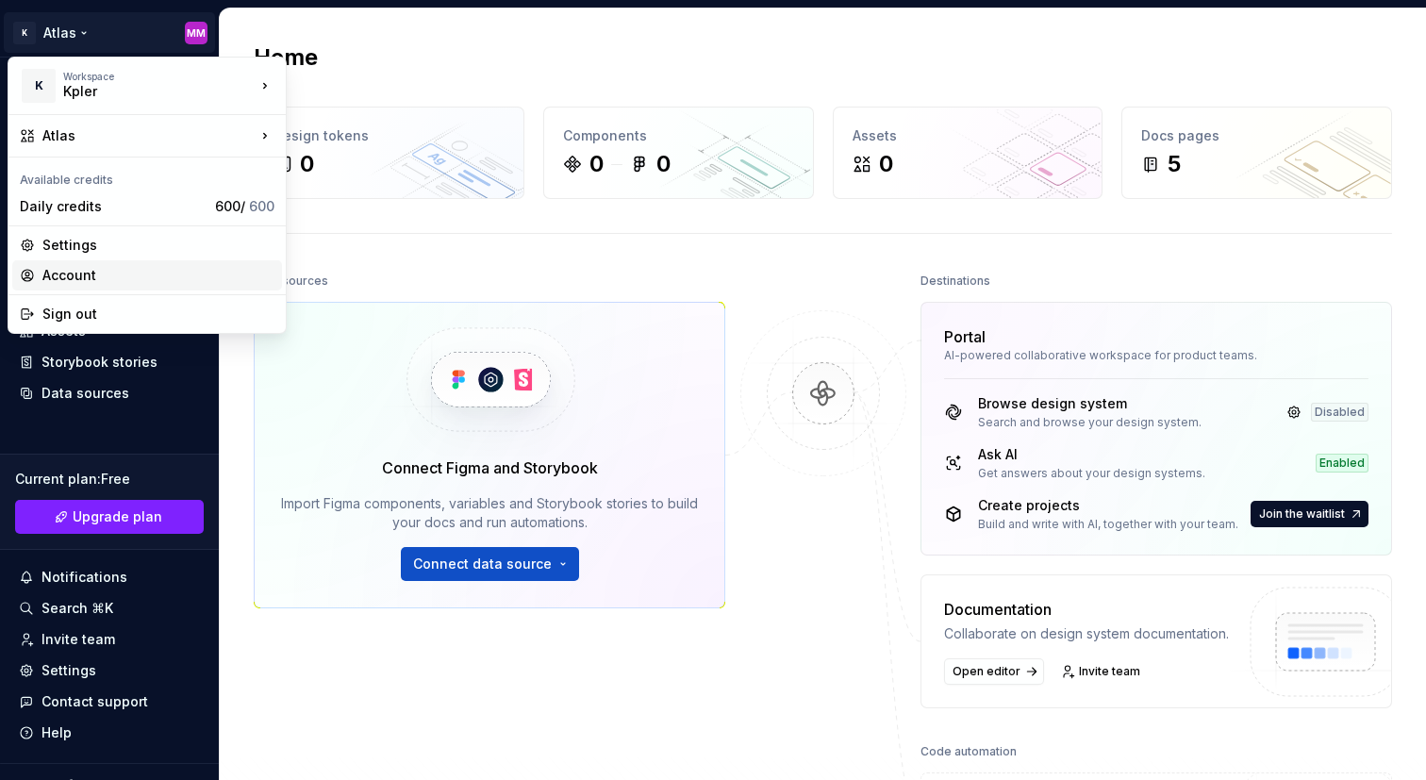
click at [127, 274] on div "Account" at bounding box center [158, 275] width 232 height 19
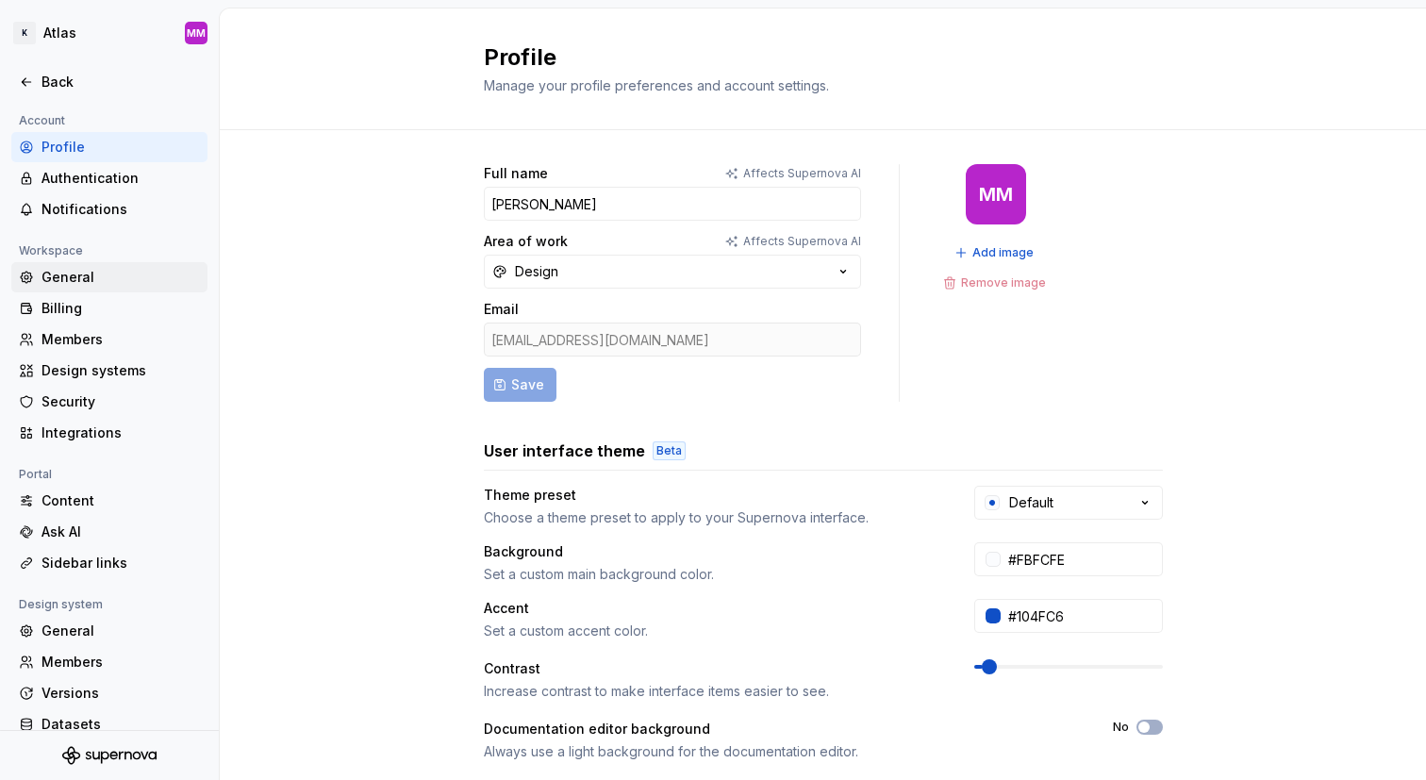
click at [144, 281] on div "General" at bounding box center [121, 277] width 158 height 19
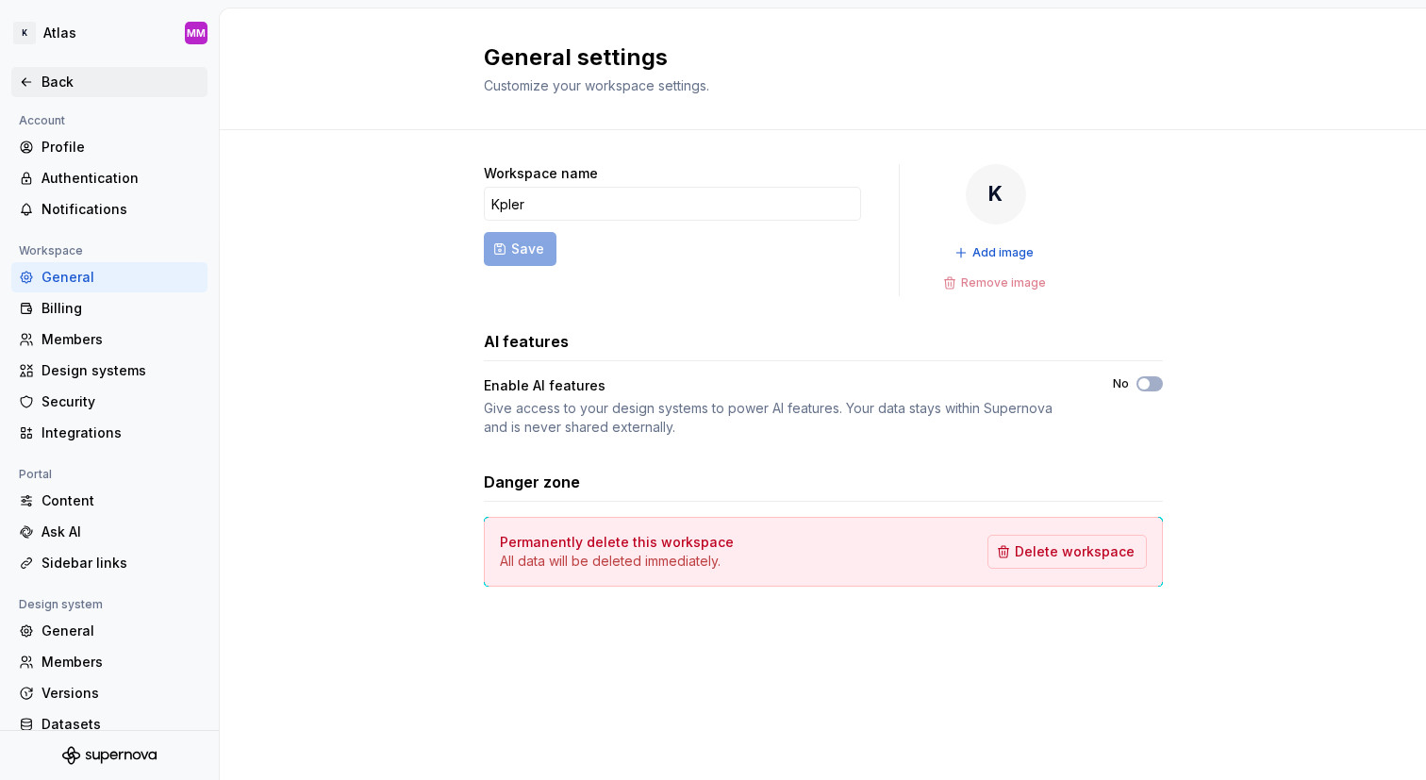
click at [57, 77] on div "Back" at bounding box center [121, 82] width 158 height 19
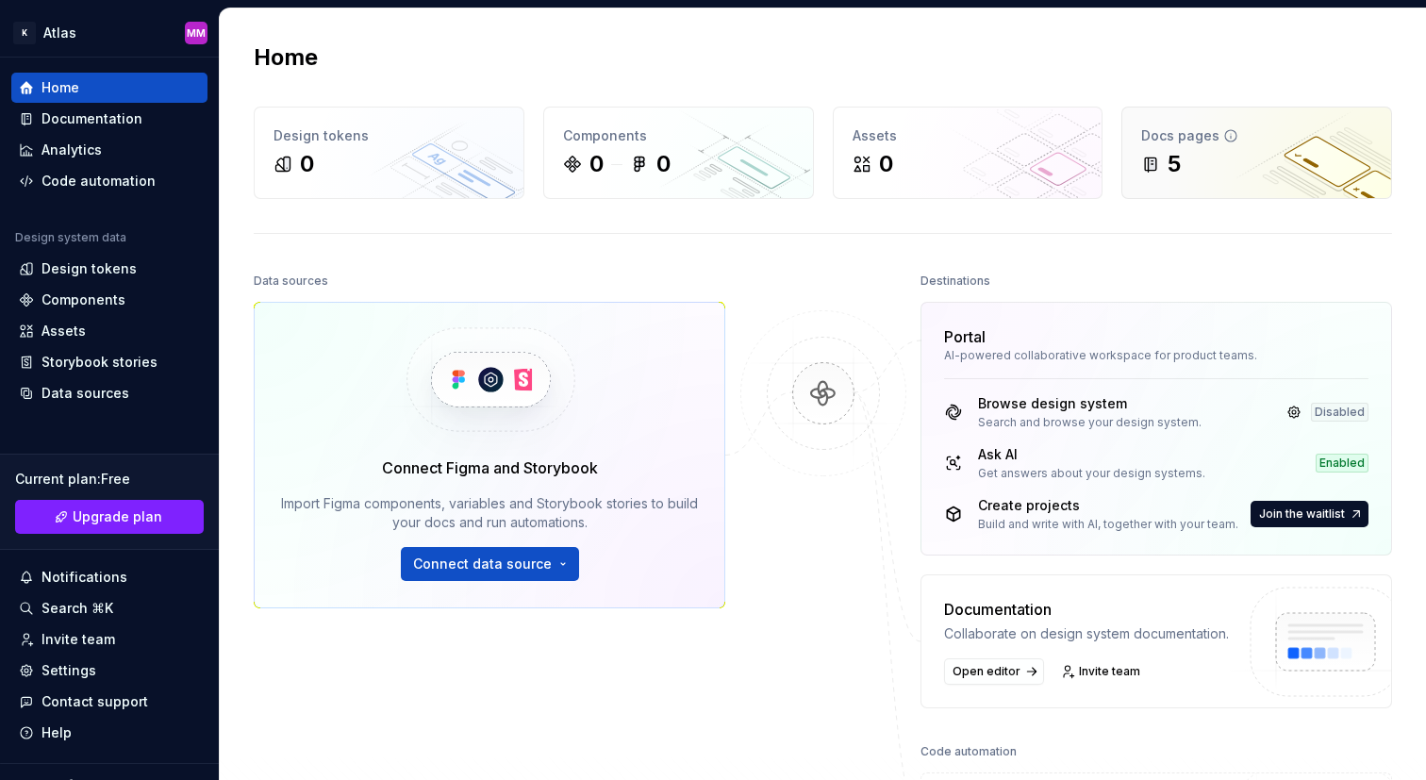
click at [1188, 167] on div "5" at bounding box center [1256, 164] width 231 height 30
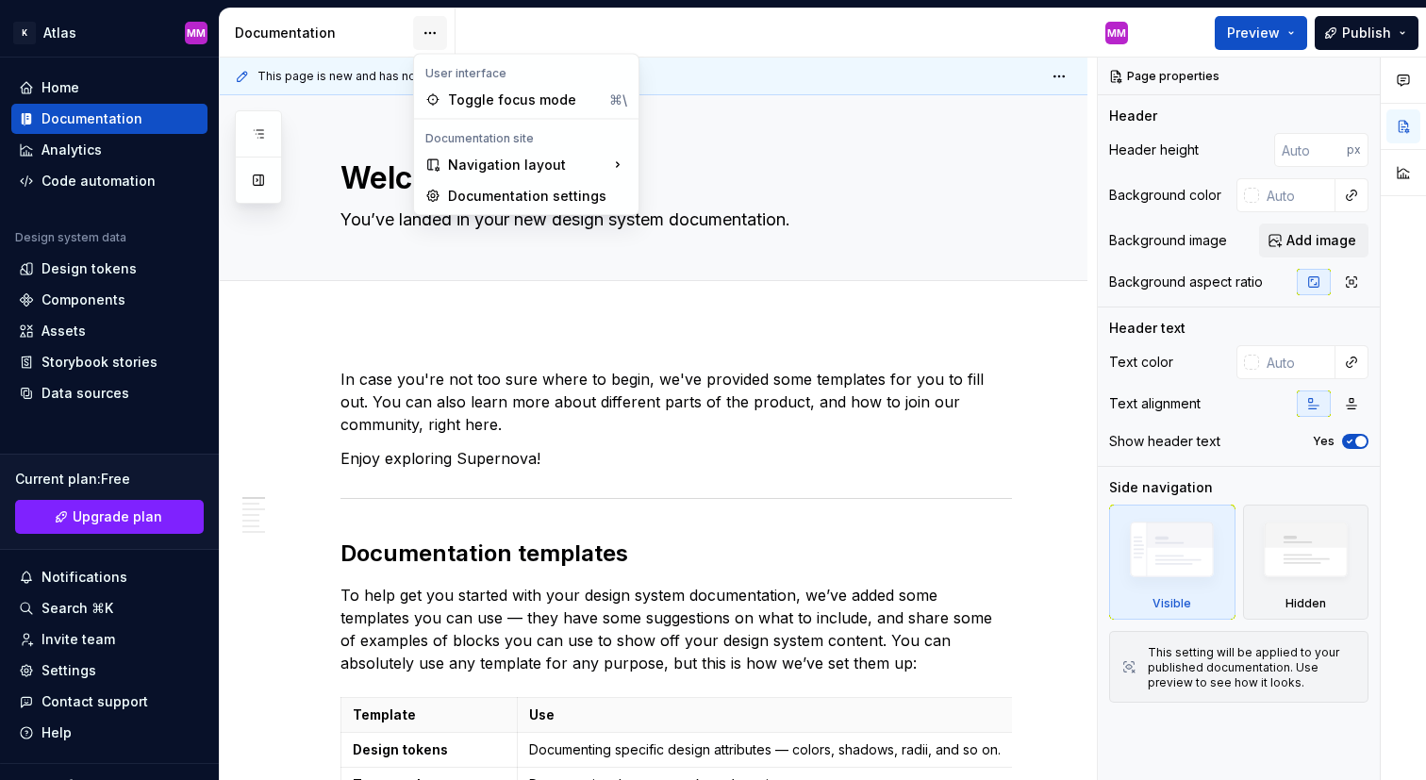
click at [428, 40] on html "K Atlas MM Home Documentation Analytics Code automation Design system data Desi…" at bounding box center [713, 390] width 1426 height 780
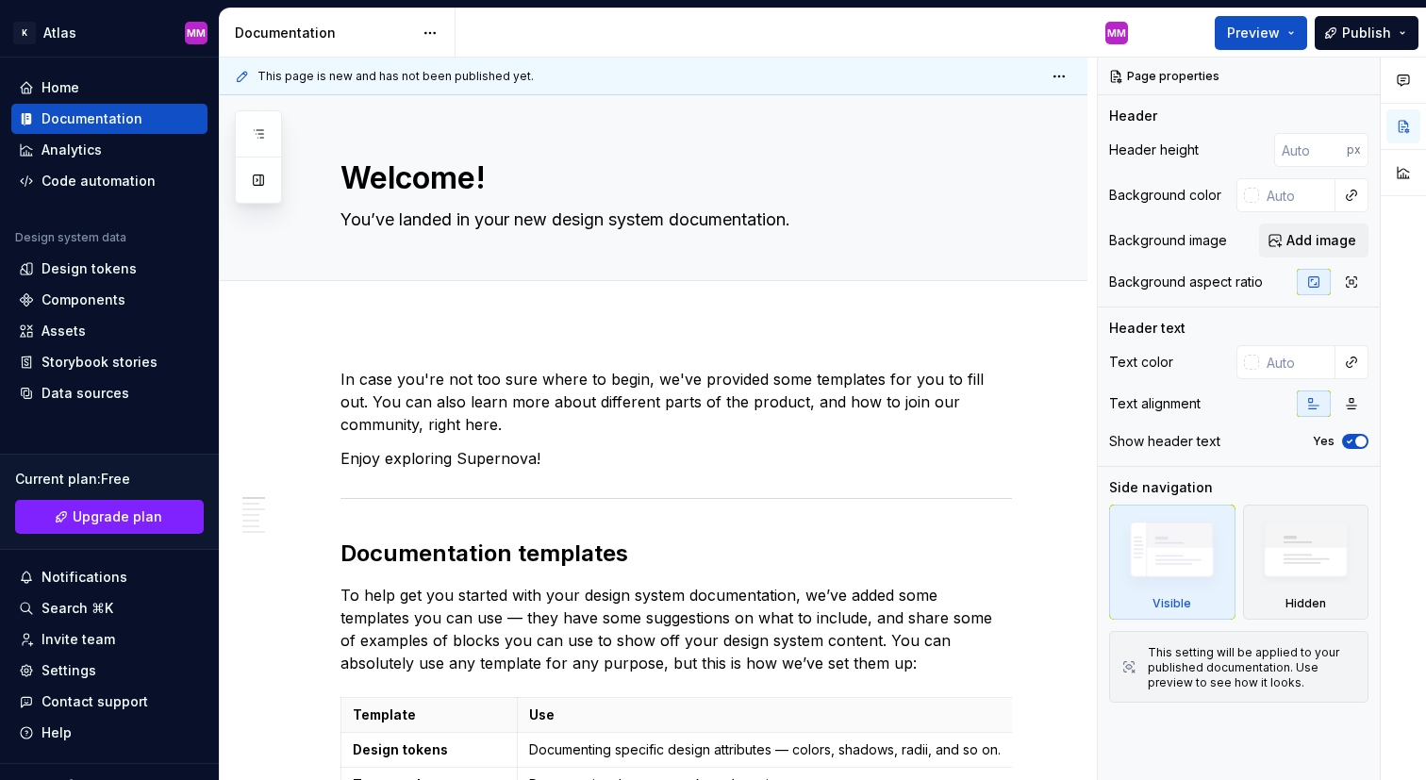
click at [564, 23] on html "K Atlas MM Home Documentation Analytics Code automation Design system data Desi…" at bounding box center [713, 390] width 1426 height 780
type textarea "*"
click at [131, 176] on div "Code automation" at bounding box center [99, 181] width 114 height 19
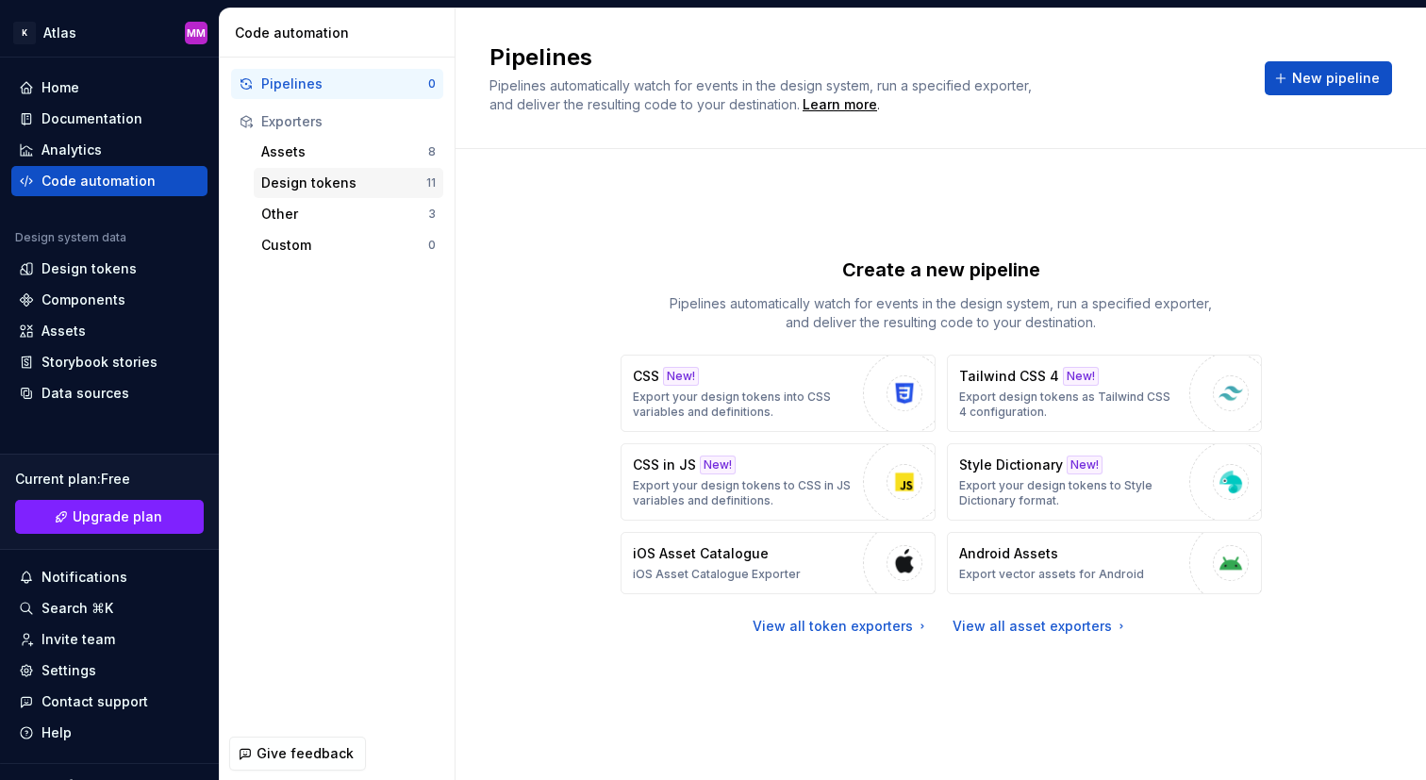
click at [374, 179] on div "Design tokens" at bounding box center [343, 183] width 165 height 19
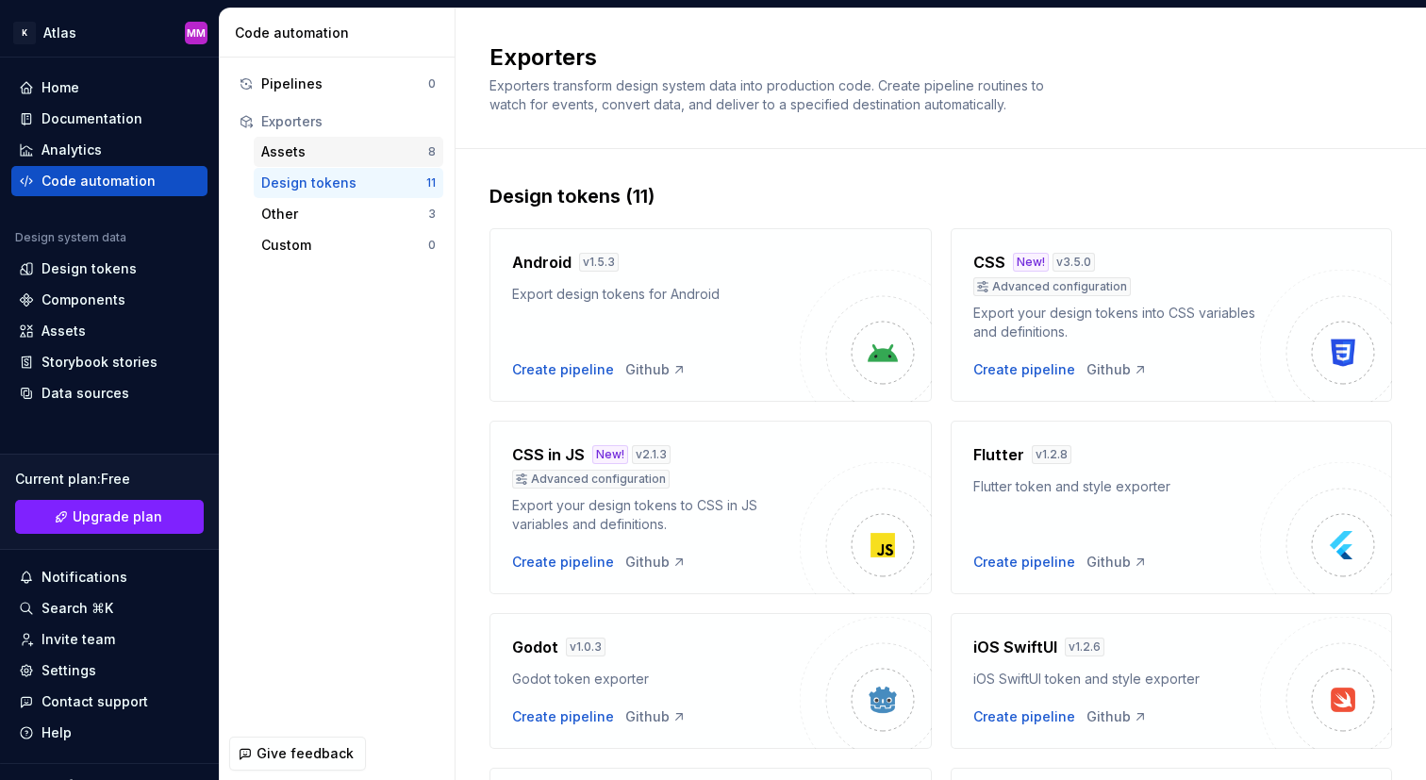
click at [372, 156] on div "Assets" at bounding box center [344, 151] width 167 height 19
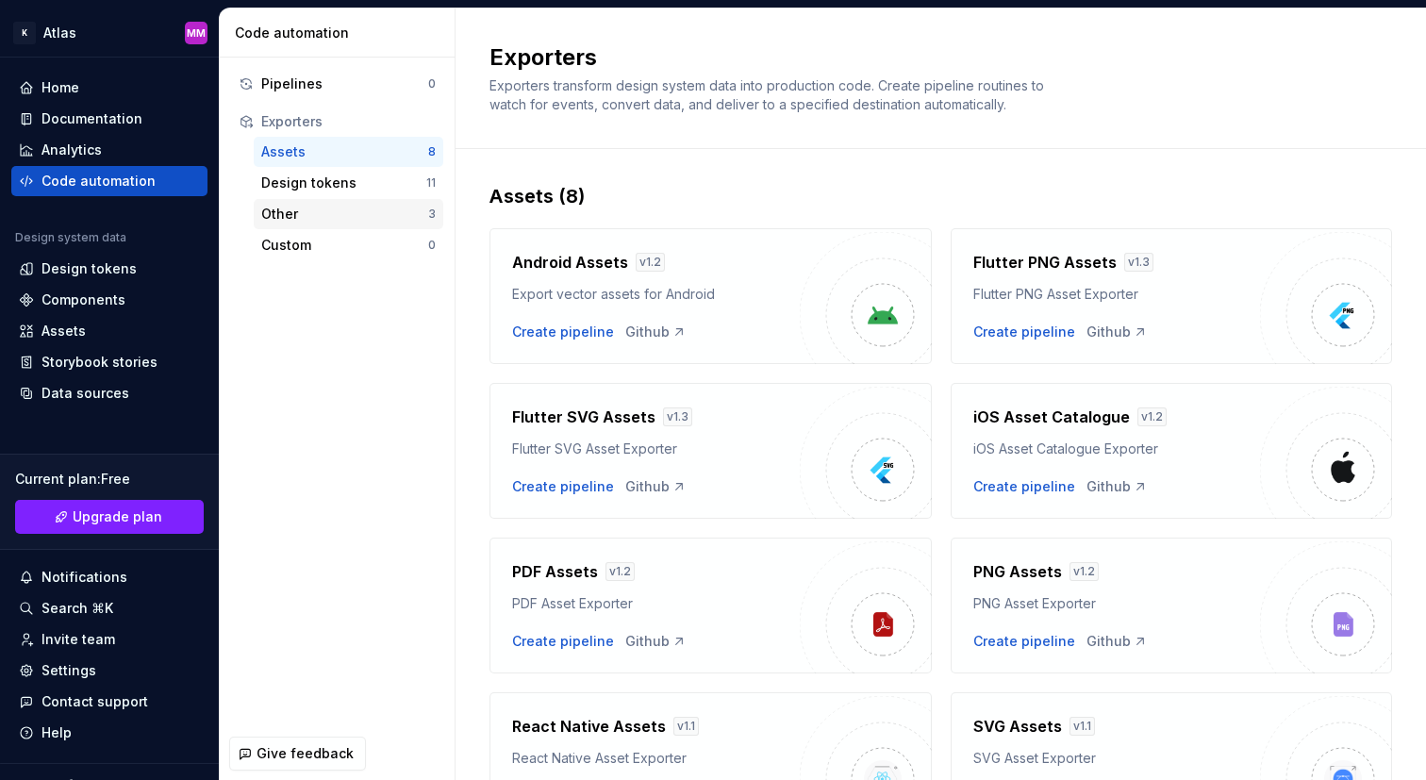
click at [373, 212] on div "Other" at bounding box center [344, 214] width 167 height 19
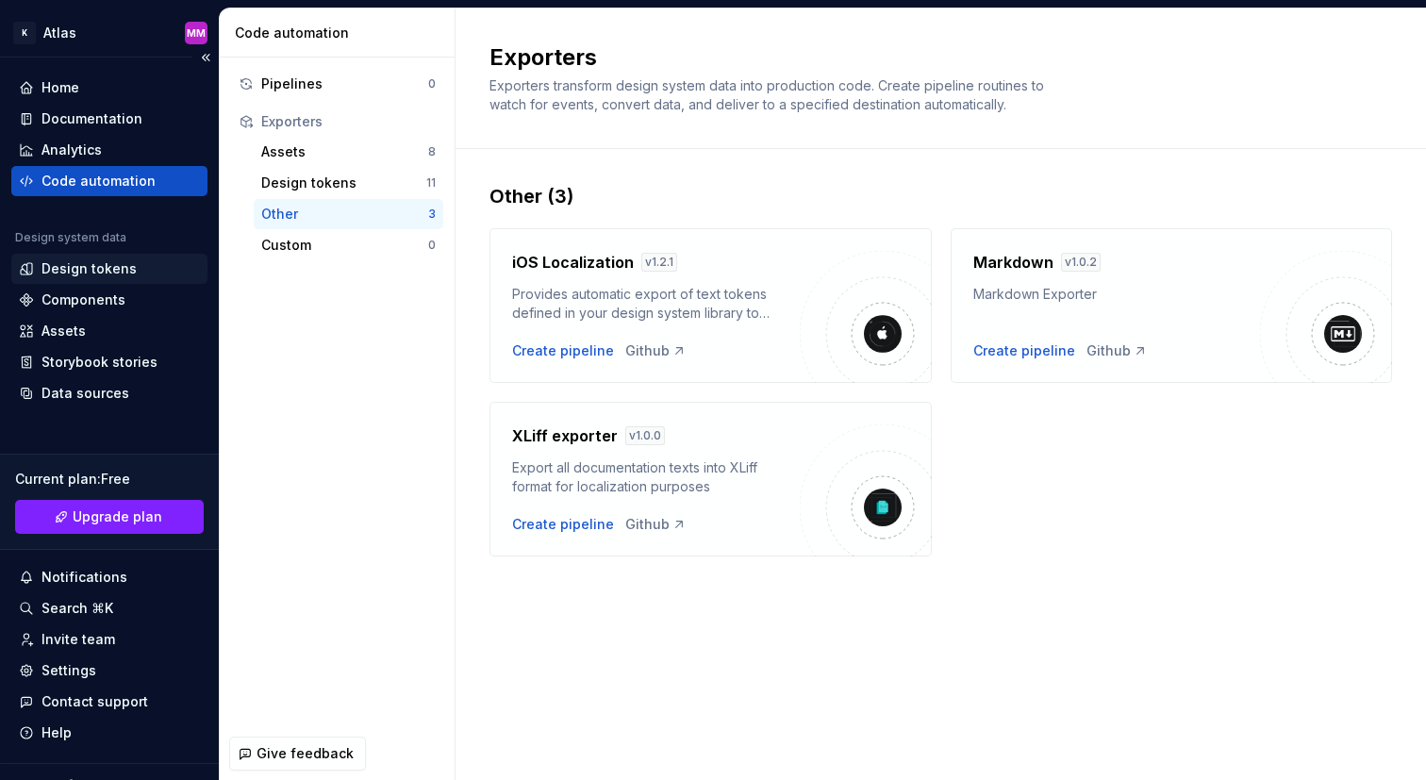
click at [186, 262] on div "Design tokens" at bounding box center [109, 268] width 181 height 19
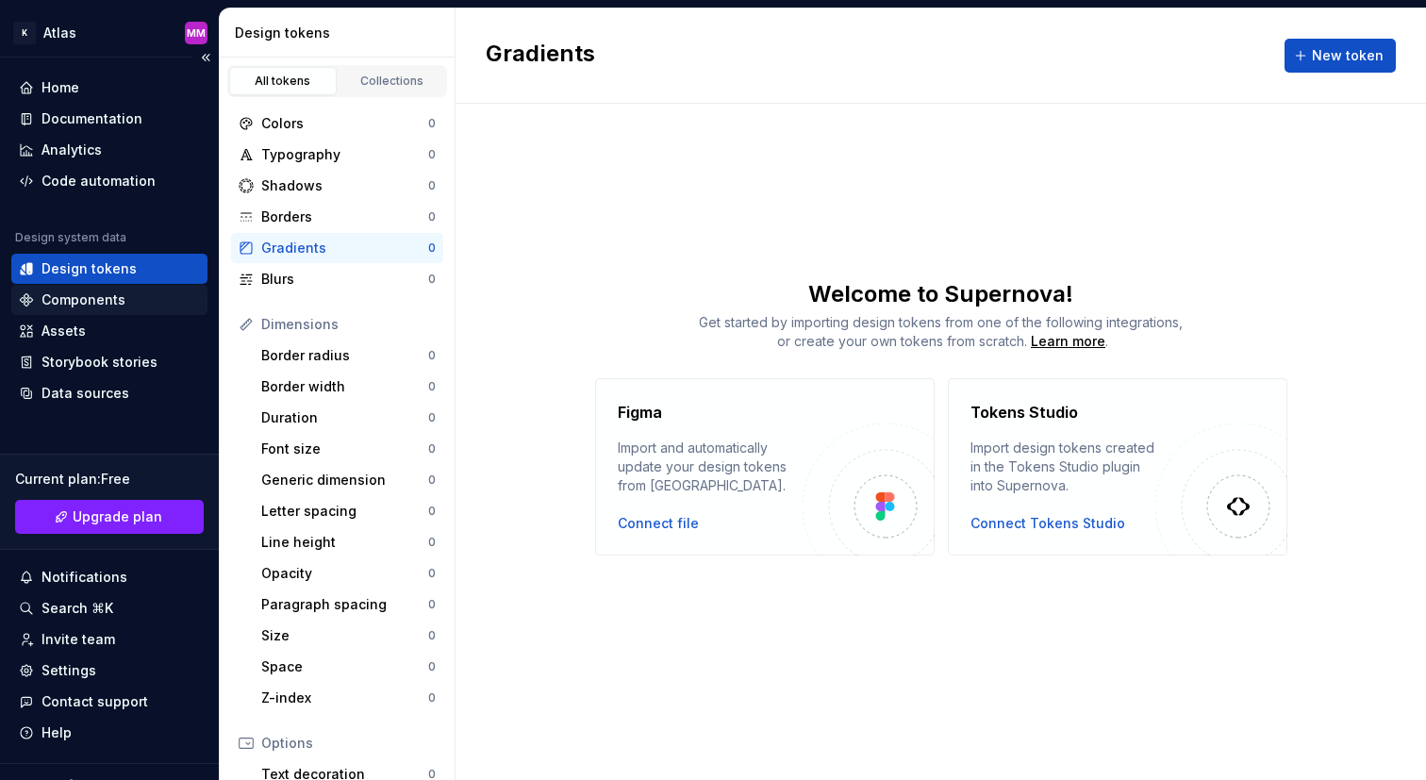
click at [170, 304] on div "Components" at bounding box center [109, 300] width 181 height 19
